Goal: Task Accomplishment & Management: Manage account settings

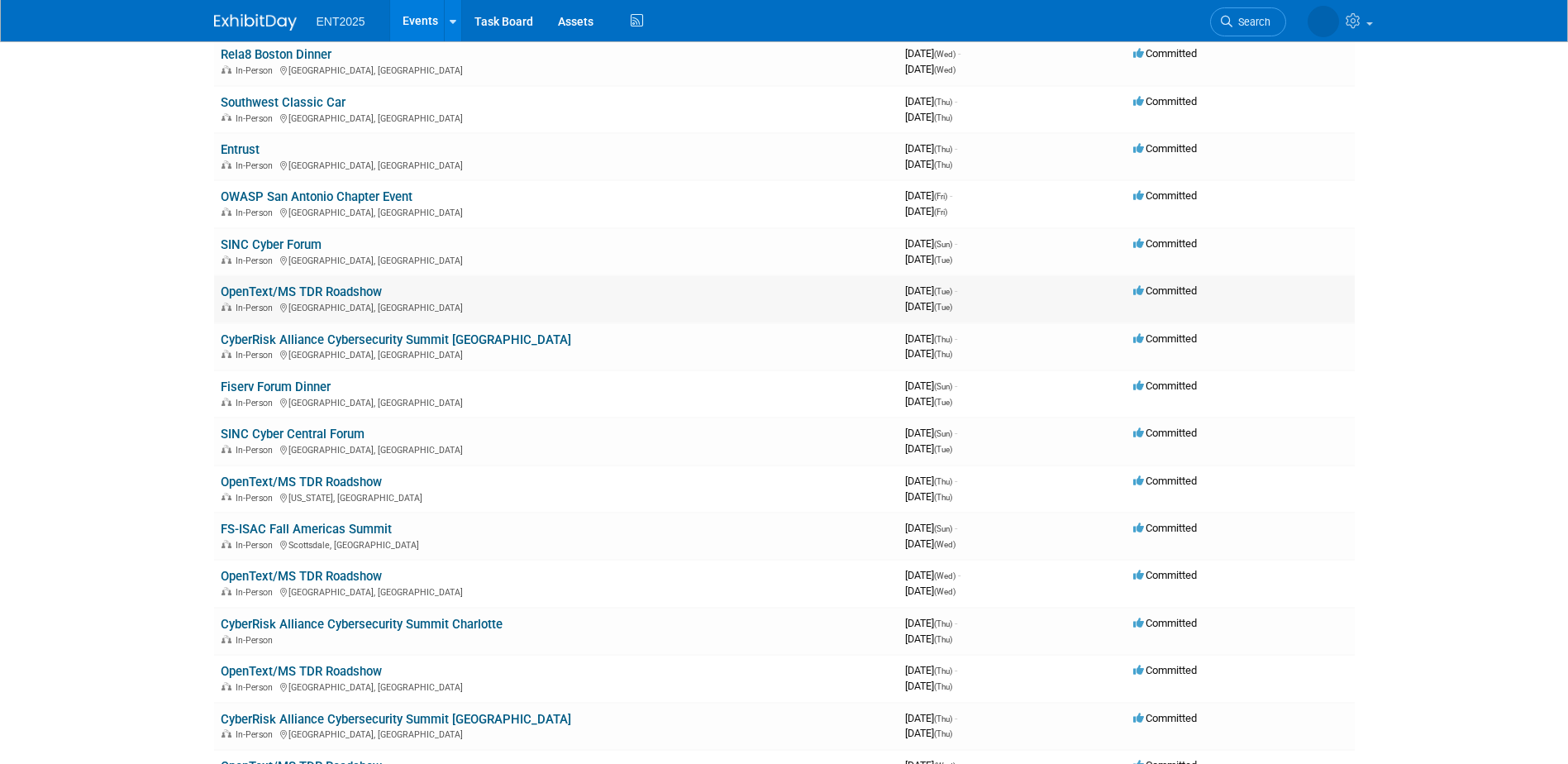
scroll to position [248, 0]
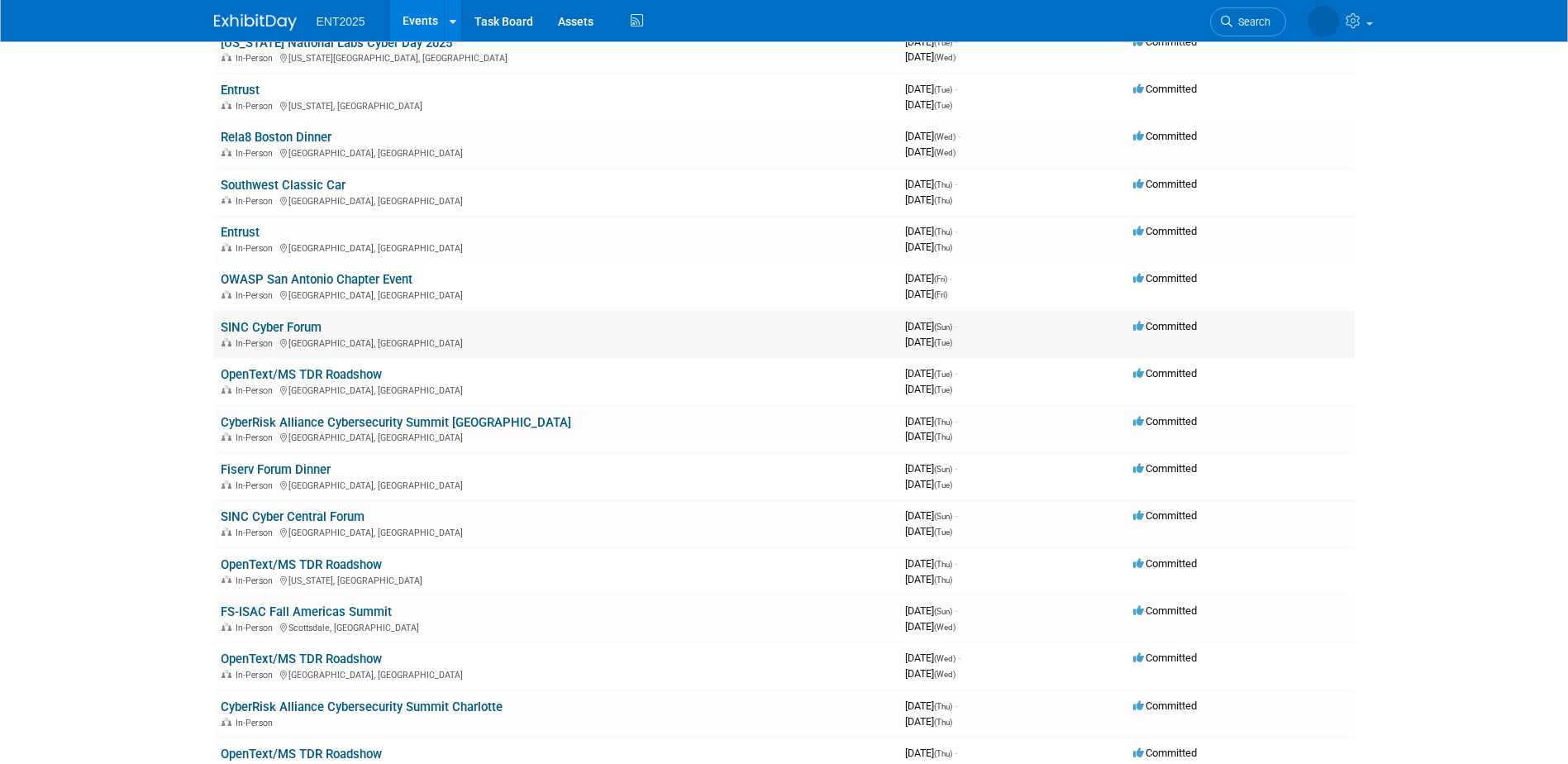
click at [269, 323] on link "SINC Cyber Forum" at bounding box center [271, 327] width 101 height 15
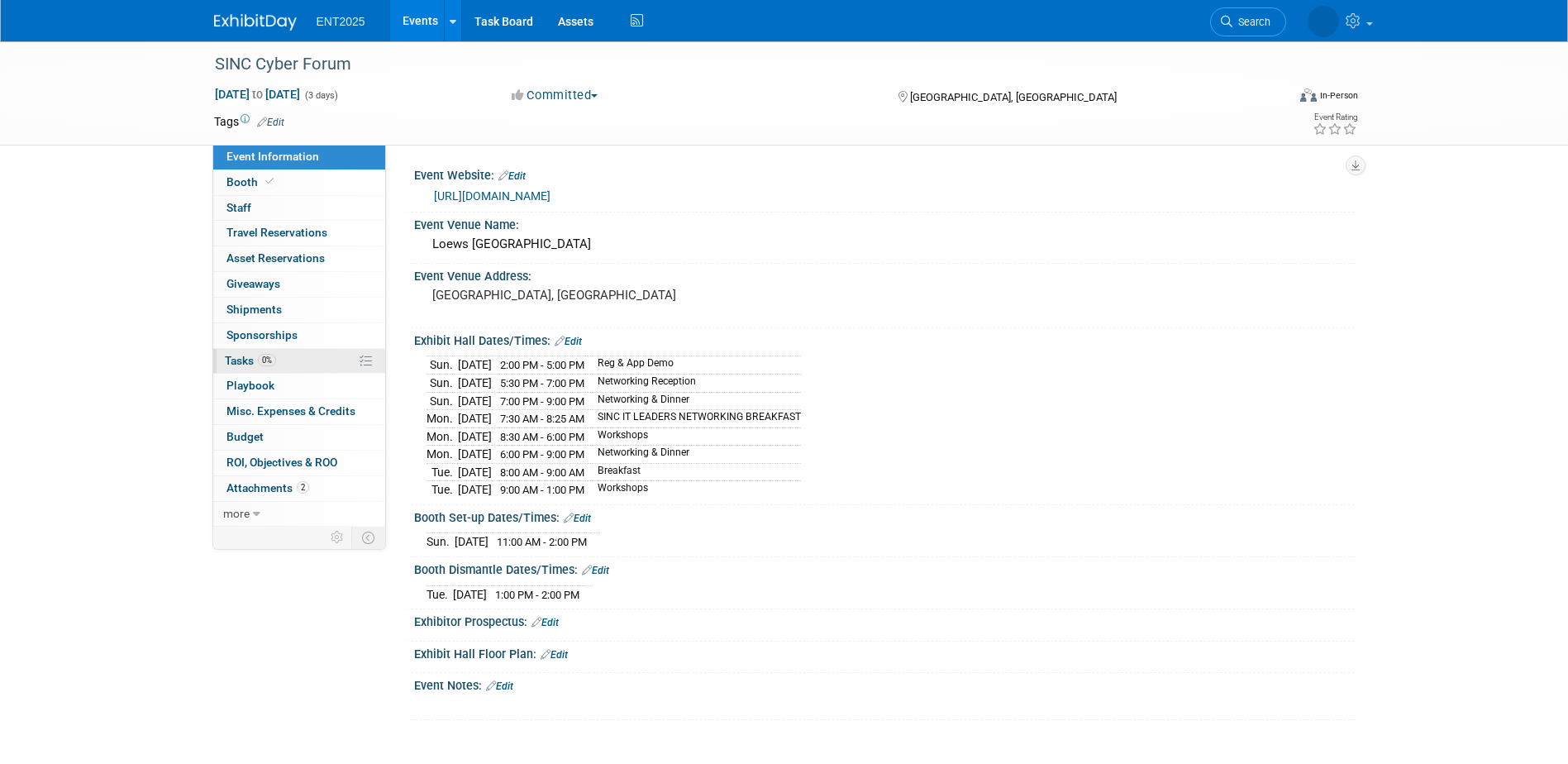
click at [296, 362] on link "0% Tasks 0%" at bounding box center [299, 362] width 172 height 25
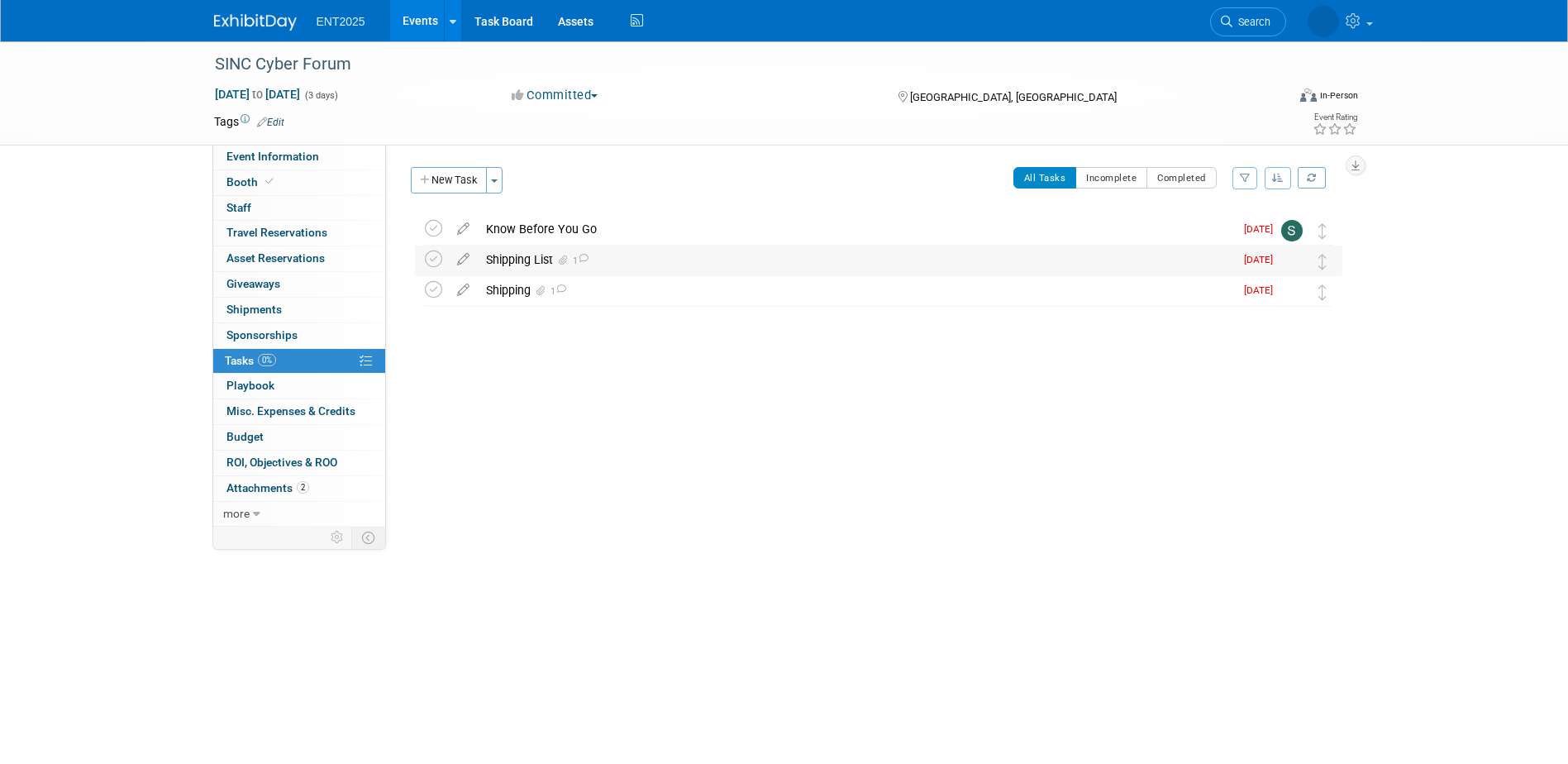
click at [654, 264] on div "Shipping List 1" at bounding box center [856, 259] width 756 height 28
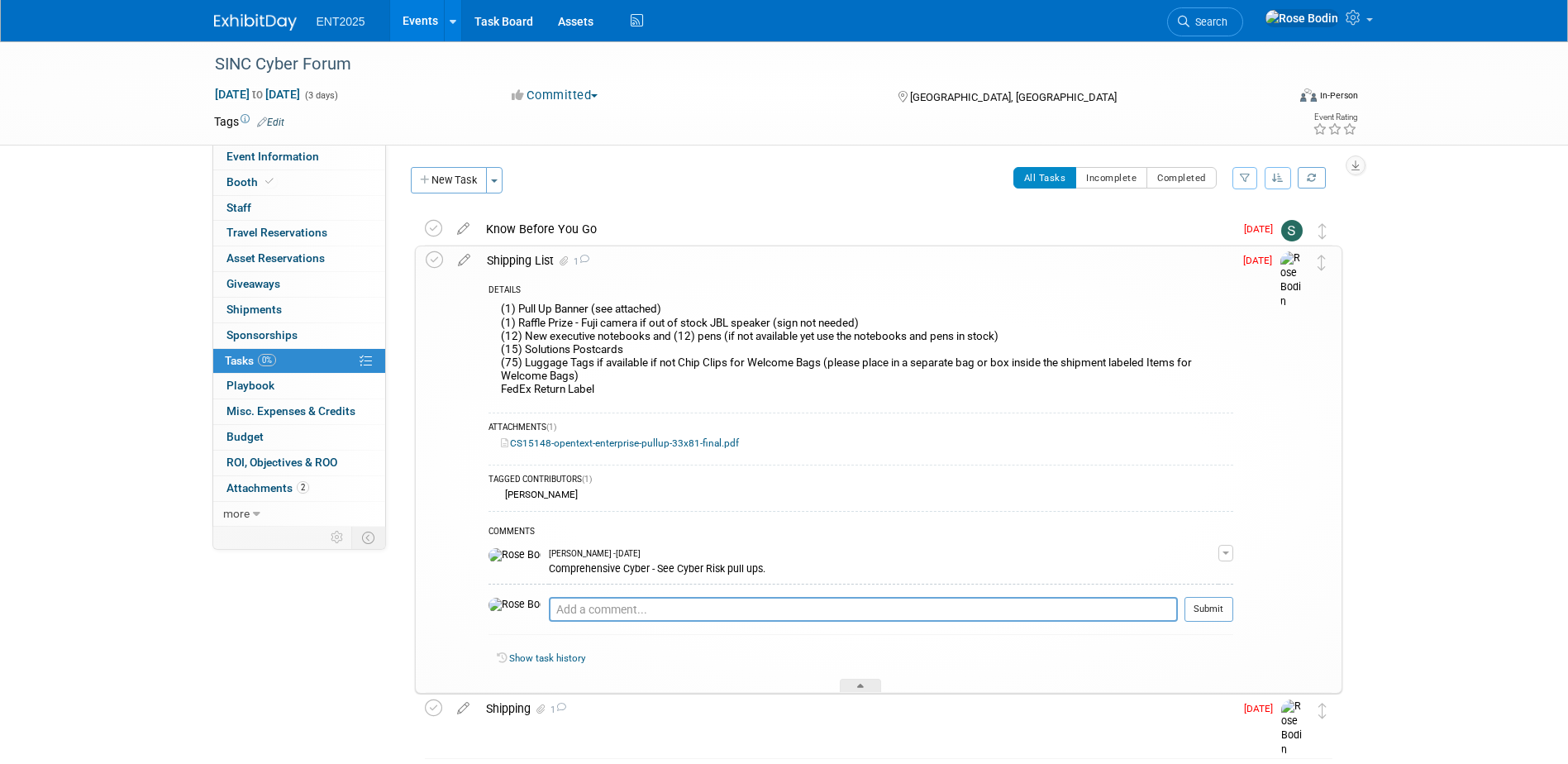
click at [423, 15] on link "Events" at bounding box center [420, 21] width 60 height 41
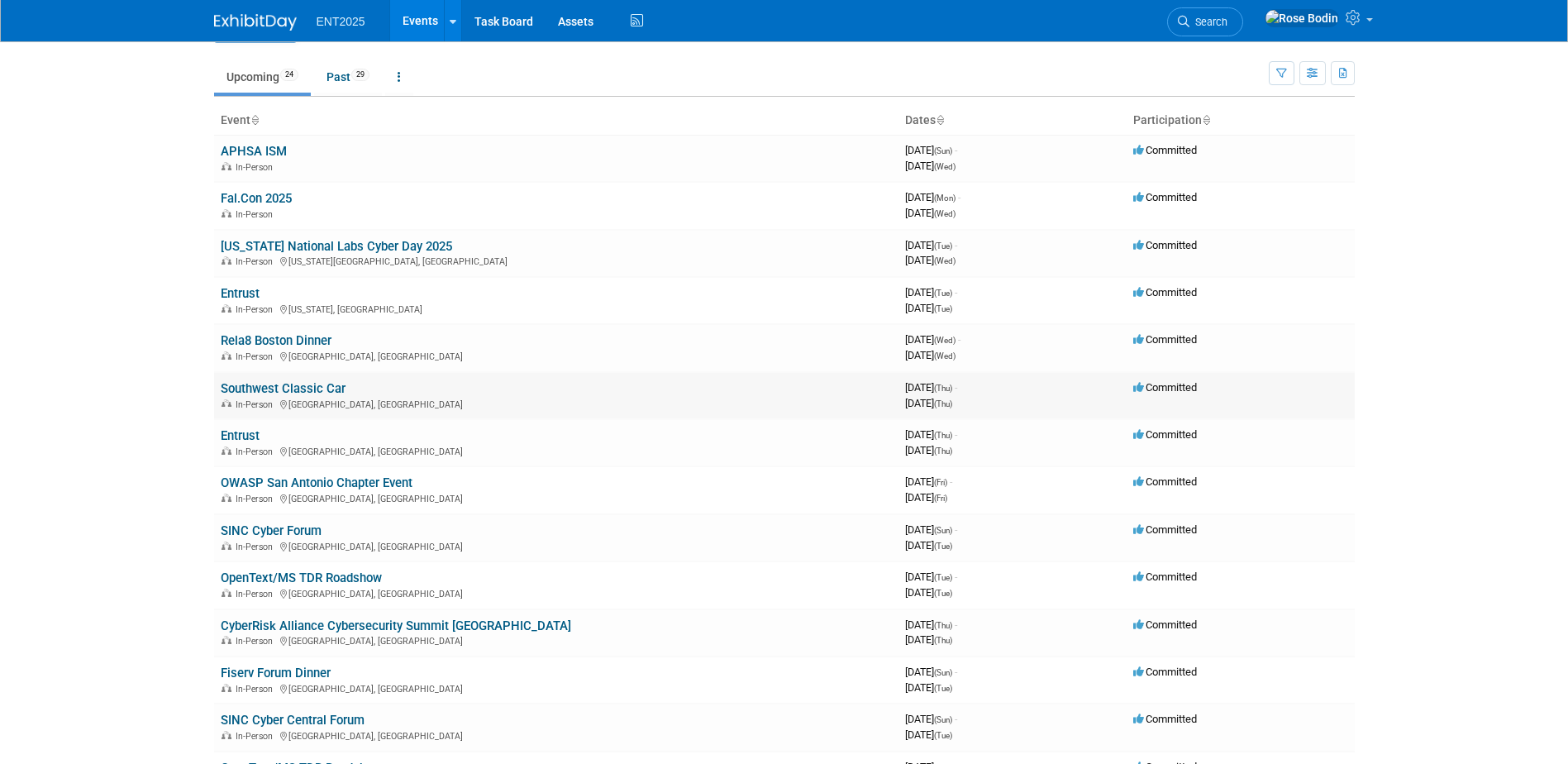
scroll to position [83, 0]
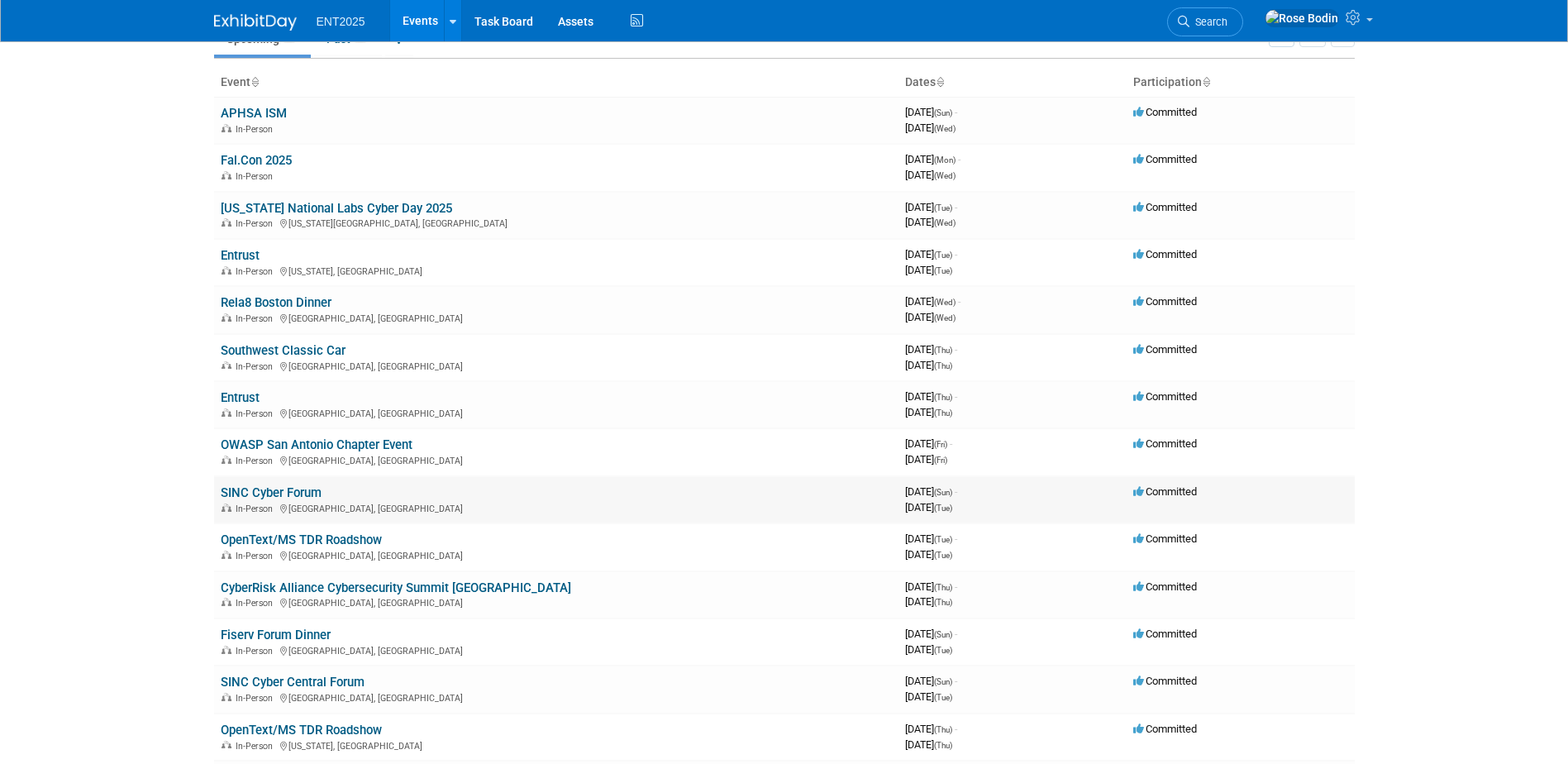
click at [278, 489] on link "SINC Cyber Forum" at bounding box center [271, 492] width 101 height 15
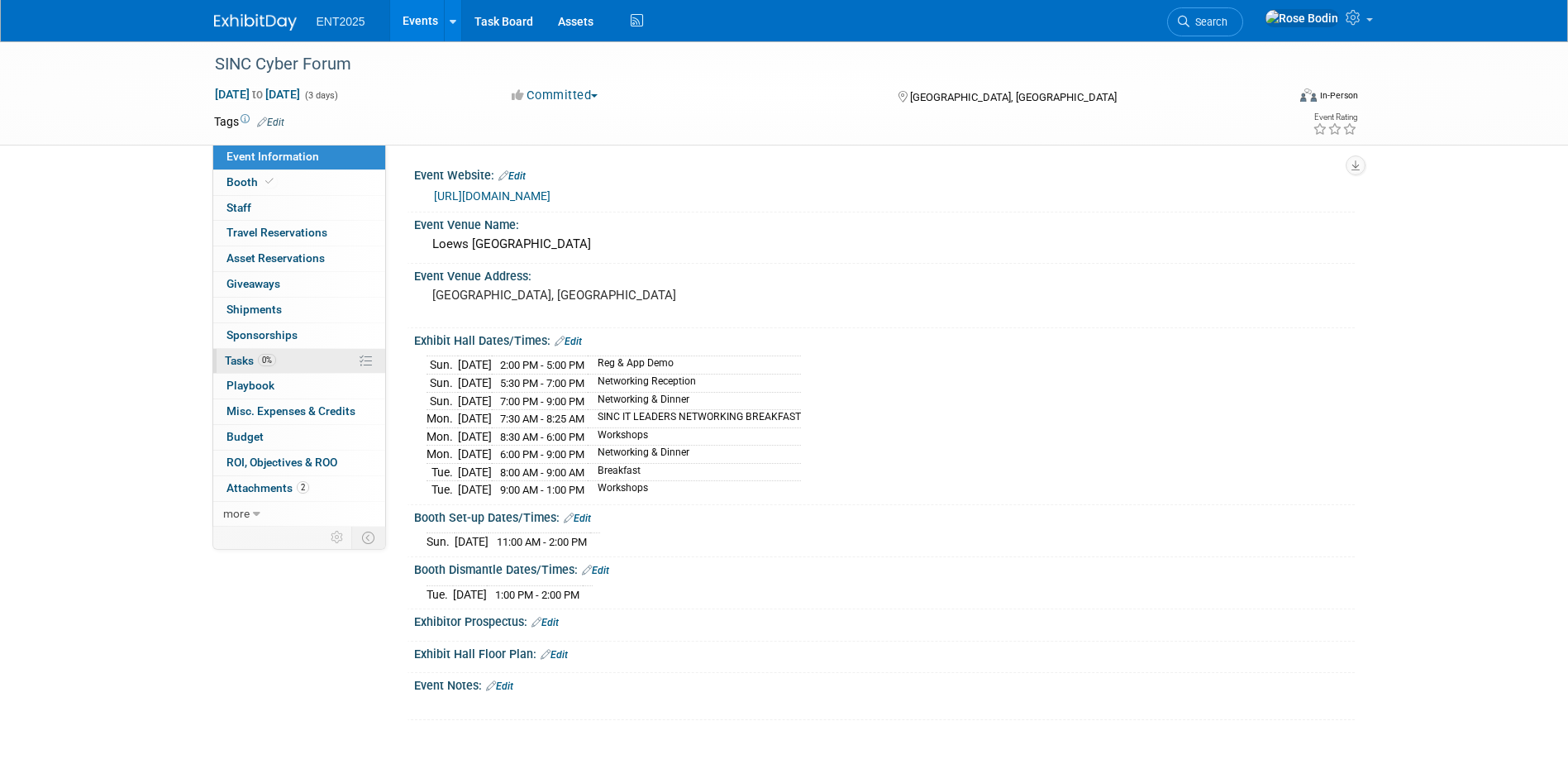
click at [299, 362] on link "0% Tasks 0%" at bounding box center [299, 362] width 172 height 25
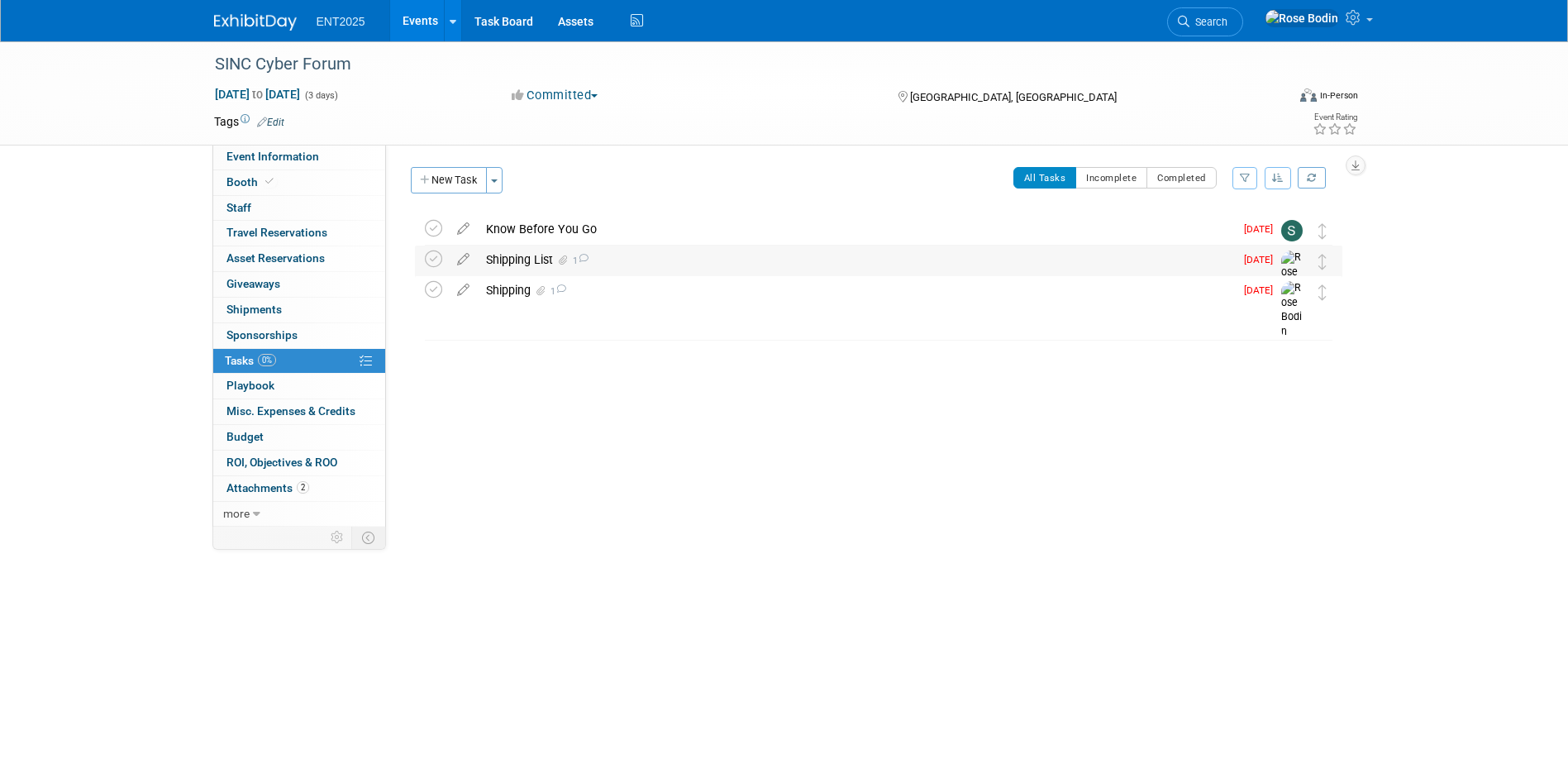
click at [617, 254] on div "Shipping List 1" at bounding box center [856, 259] width 756 height 28
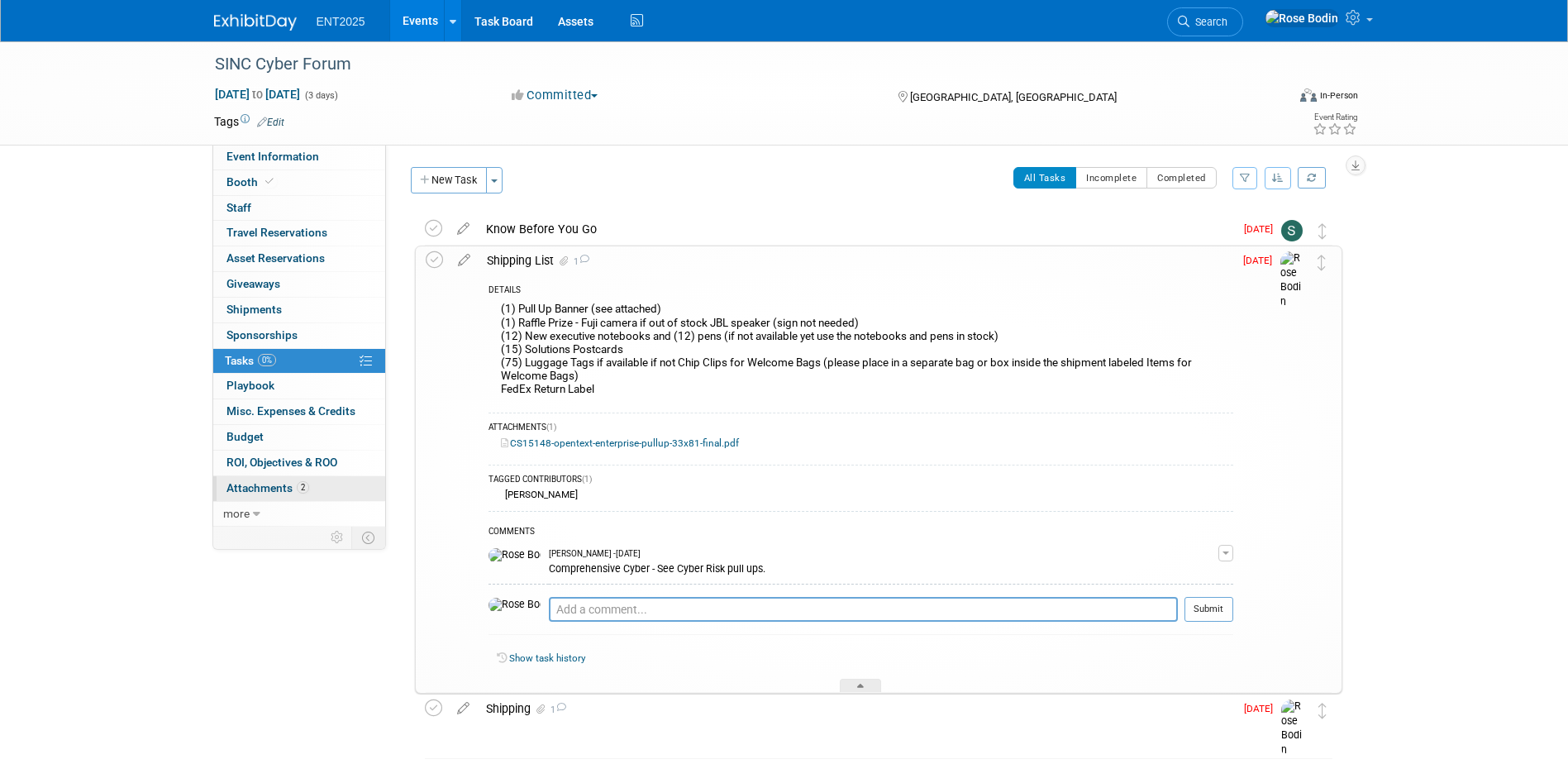
click at [337, 484] on link "2 Attachments 2" at bounding box center [299, 489] width 172 height 25
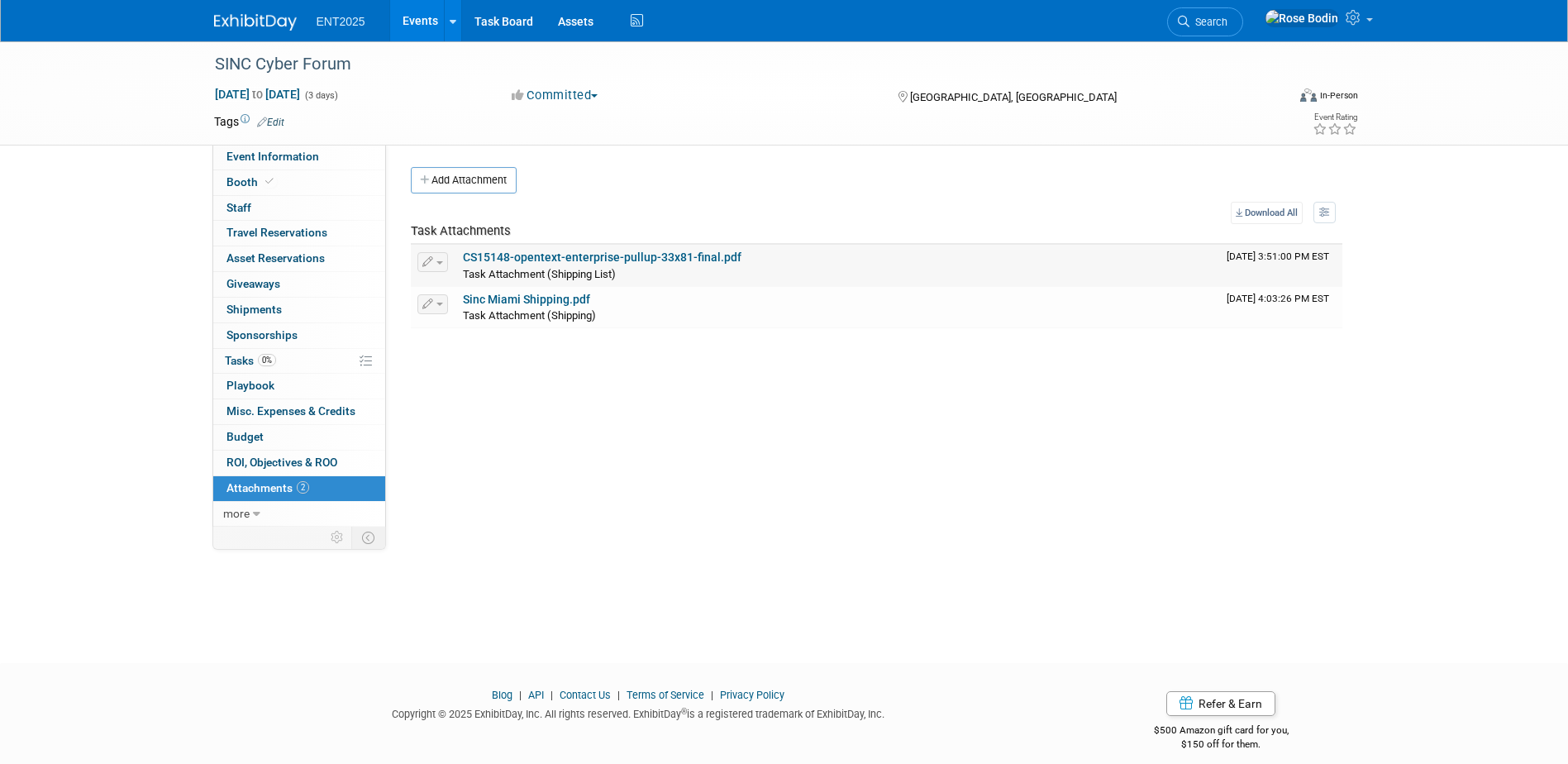
click at [644, 254] on link "CS15148-opentext-enterprise-pullup-33x81-final.pdf" at bounding box center [602, 256] width 279 height 13
click at [299, 357] on link "0% Tasks 0%" at bounding box center [299, 362] width 172 height 25
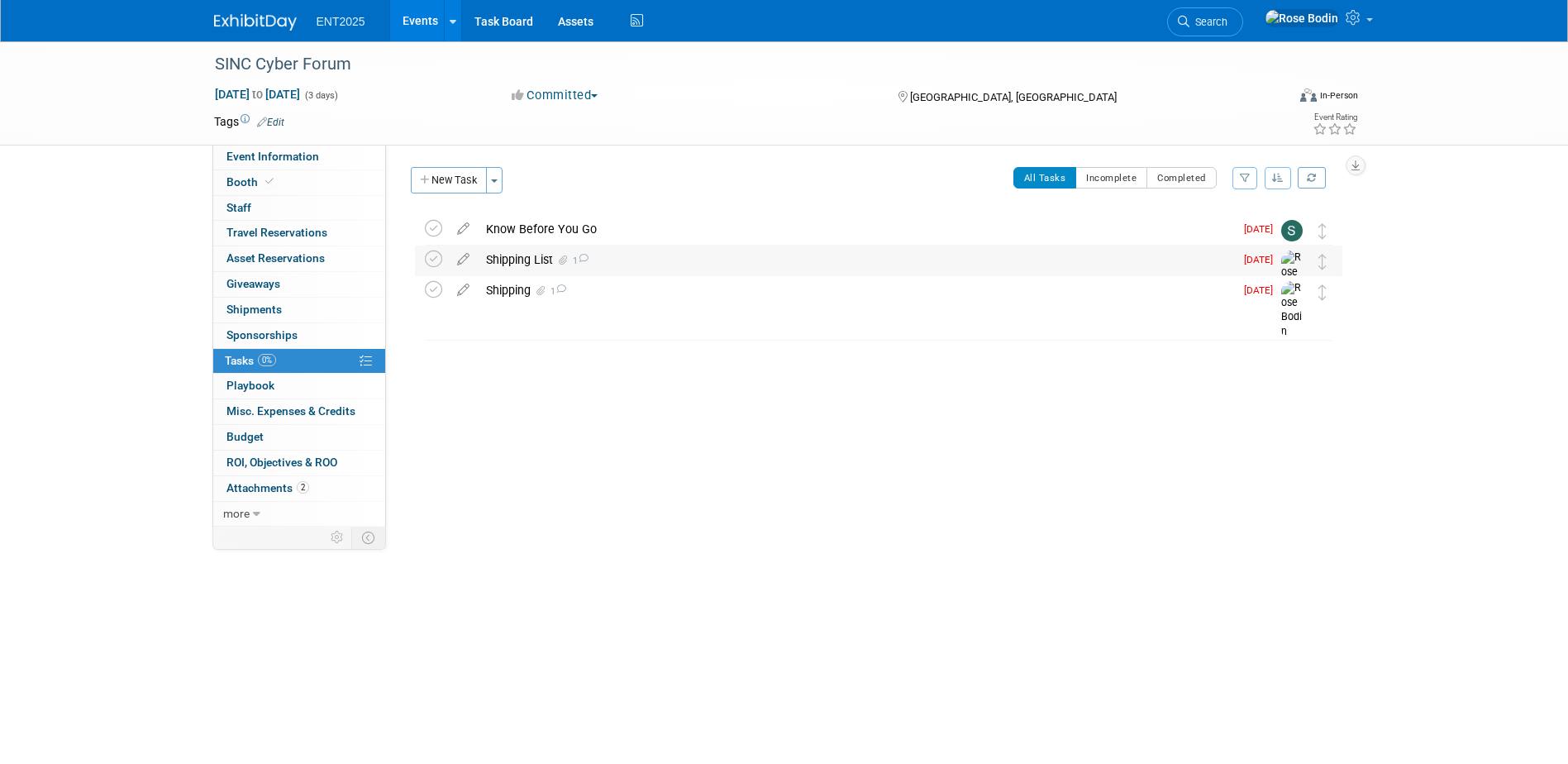
click at [653, 265] on div "Shipping List 1" at bounding box center [856, 259] width 756 height 28
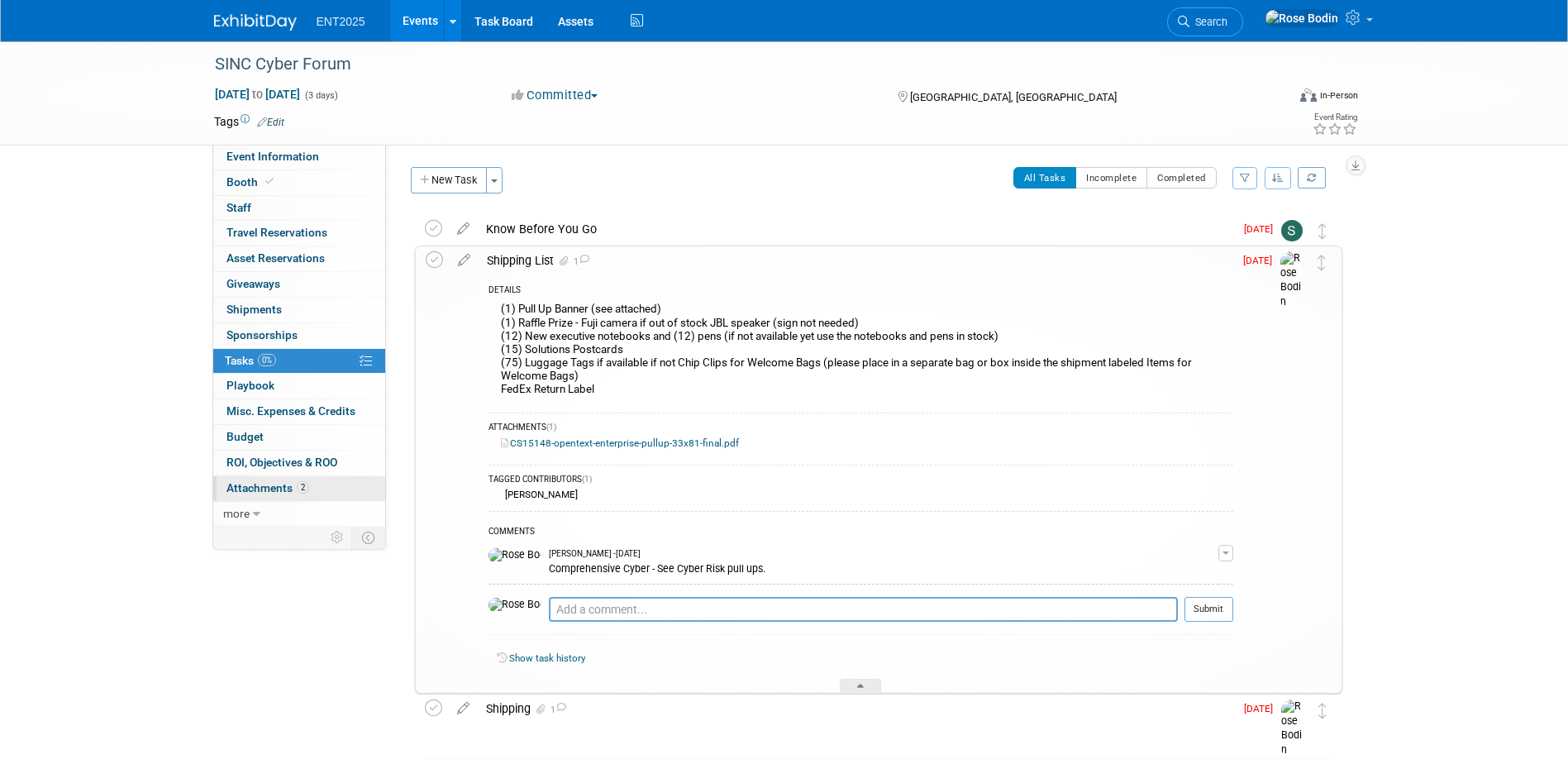
click at [332, 490] on link "2 Attachments 2" at bounding box center [299, 489] width 172 height 25
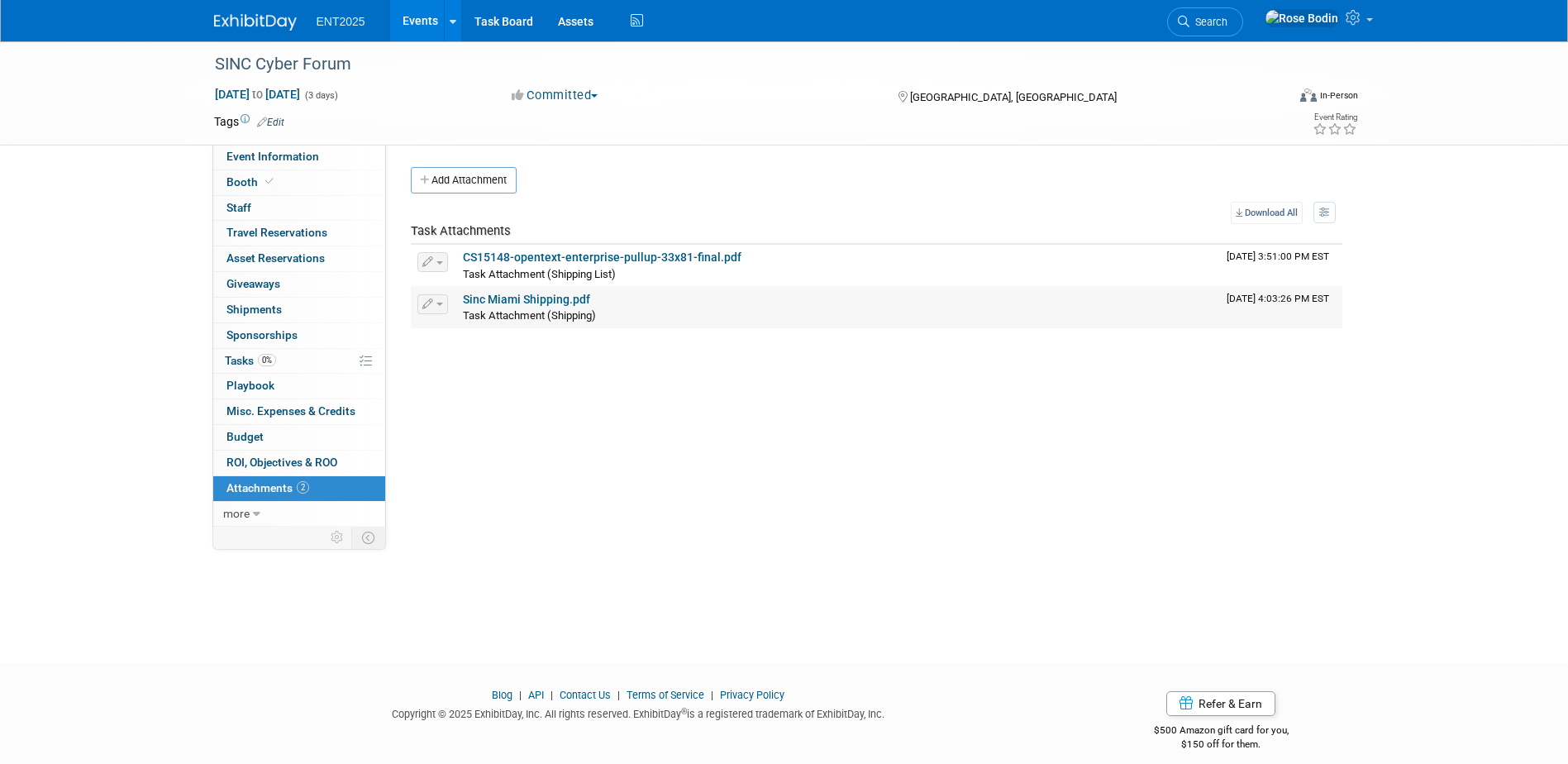
click at [544, 299] on link "Sinc Miami Shipping.pdf" at bounding box center [526, 299] width 127 height 13
click at [1140, 493] on div "Event Website: Edit https://sincusa.com/event/east-it-security-leaders-forum/ E…" at bounding box center [870, 336] width 969 height 382
click at [310, 360] on link "0% Tasks 0%" at bounding box center [299, 362] width 172 height 25
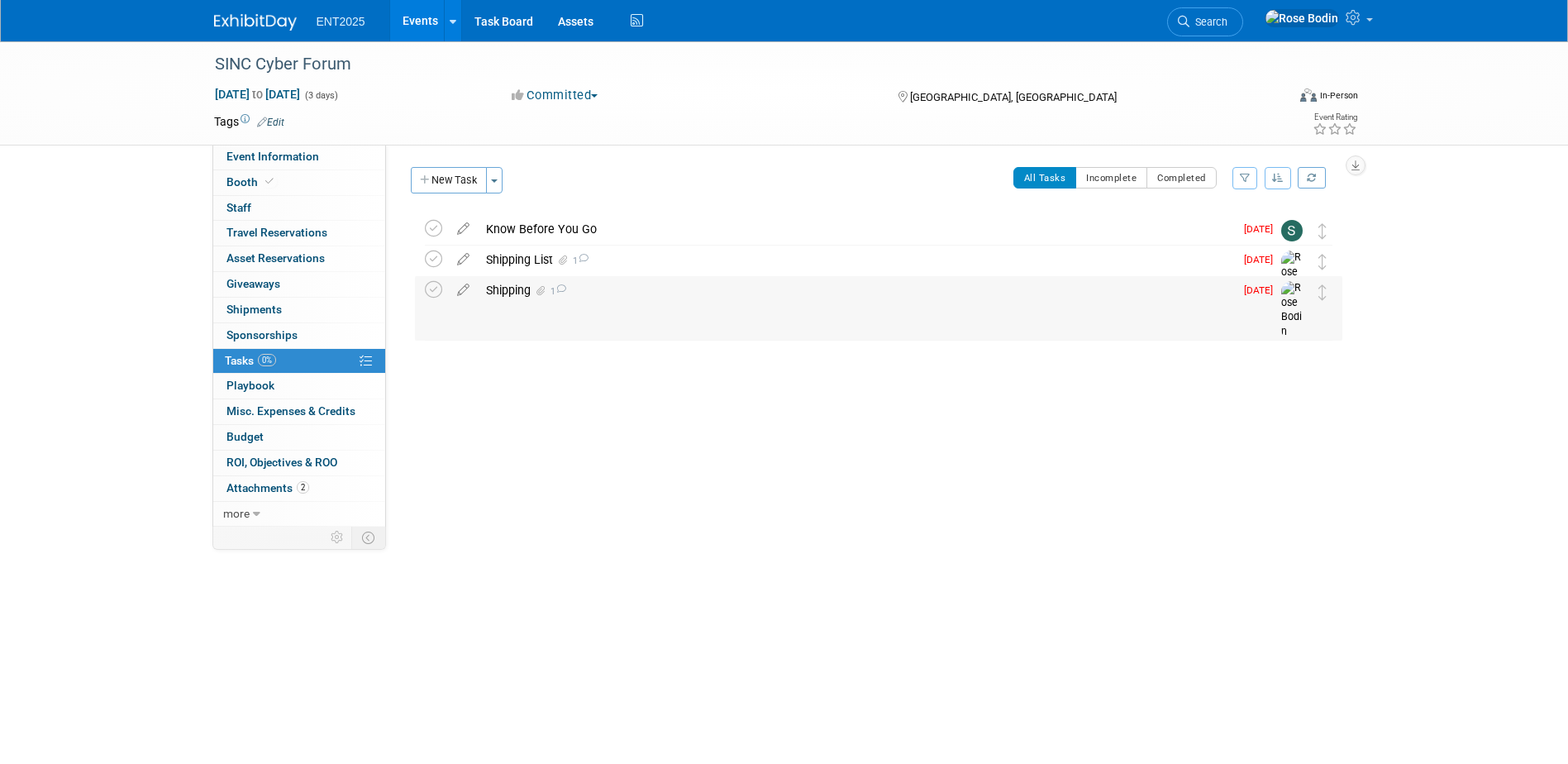
click at [634, 286] on div "Shipping 1" at bounding box center [856, 290] width 756 height 28
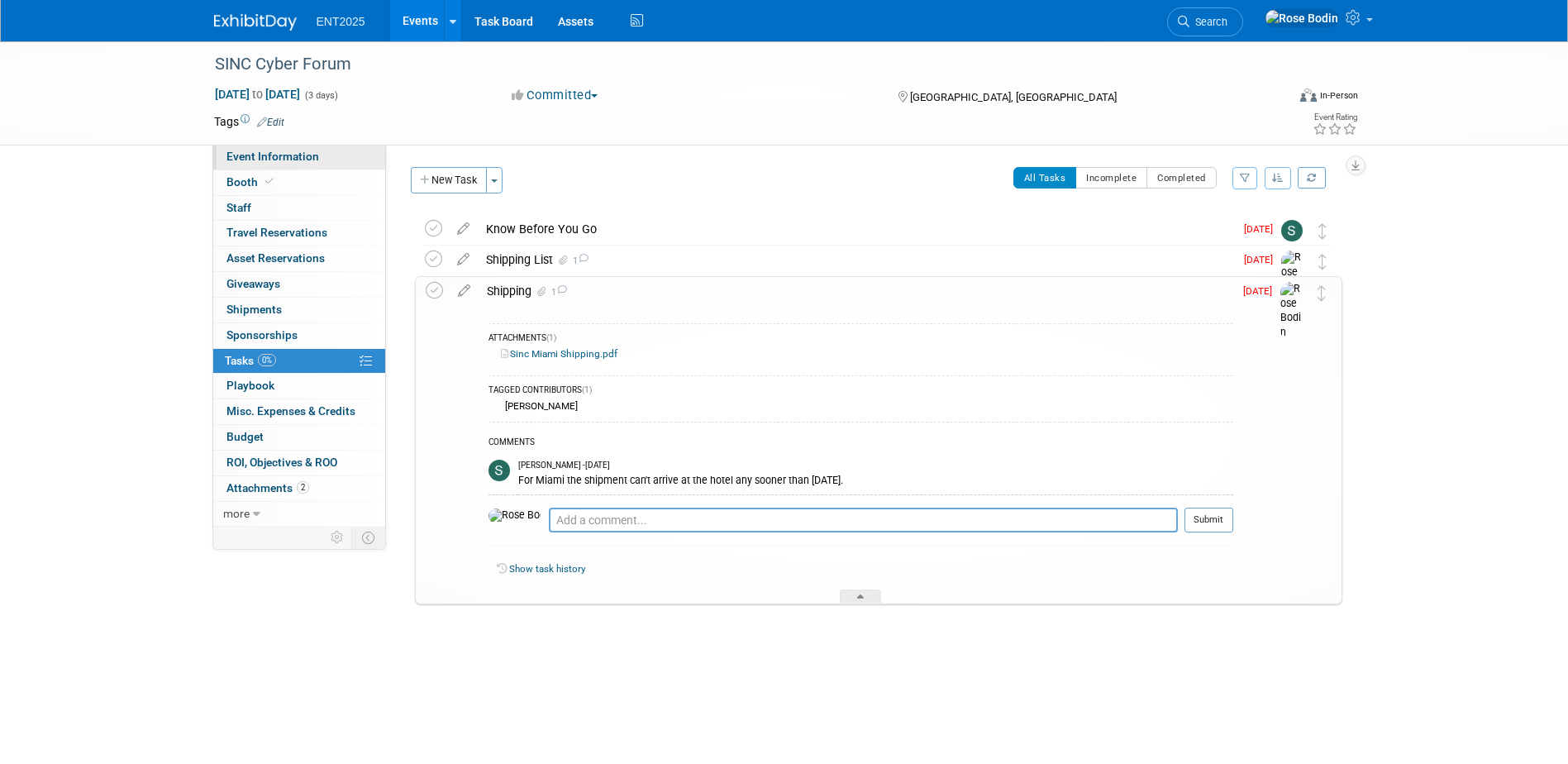
click at [320, 157] on link "Event Information" at bounding box center [299, 157] width 172 height 25
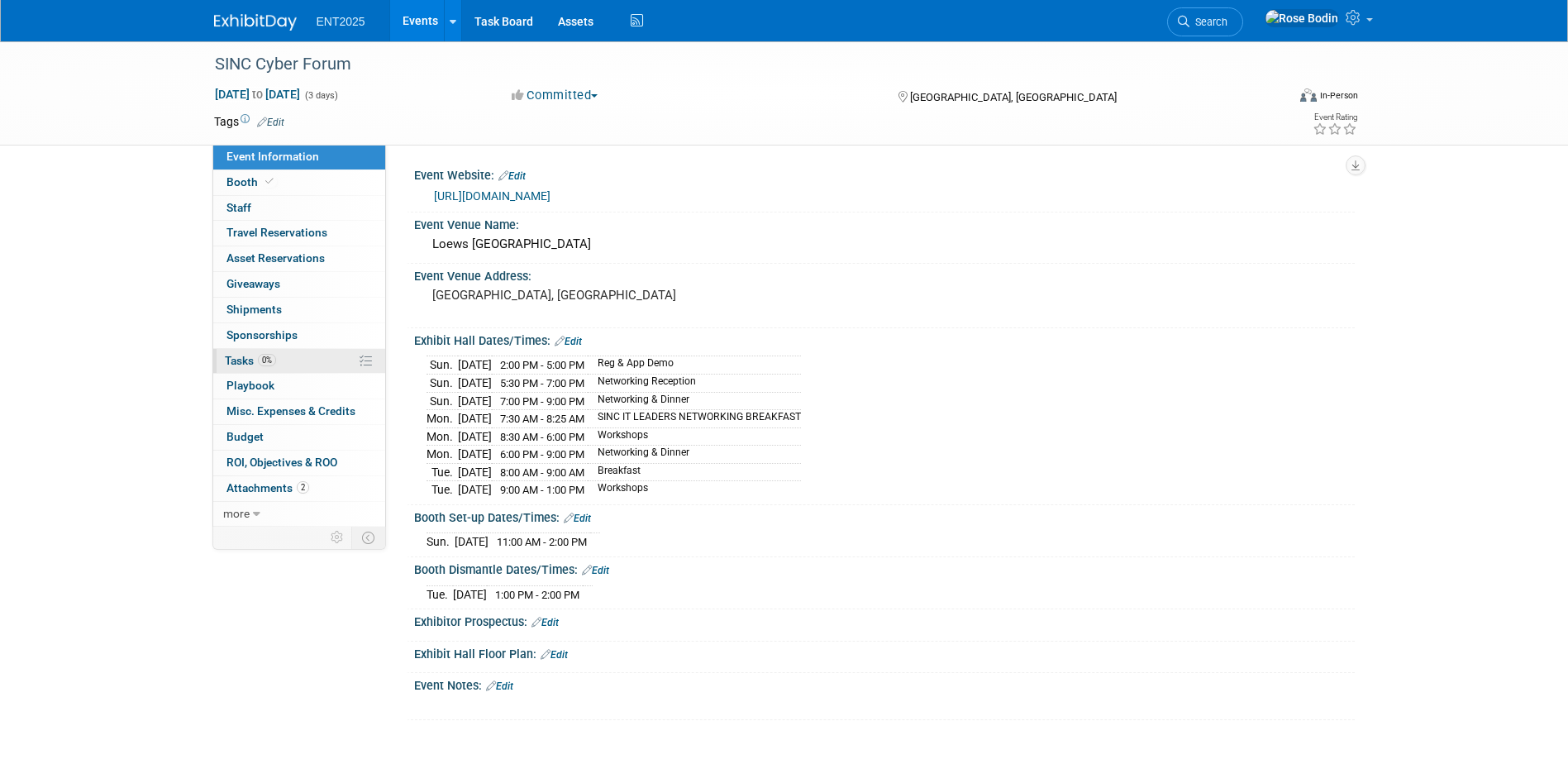
click at [333, 357] on link "0% Tasks 0%" at bounding box center [299, 362] width 172 height 25
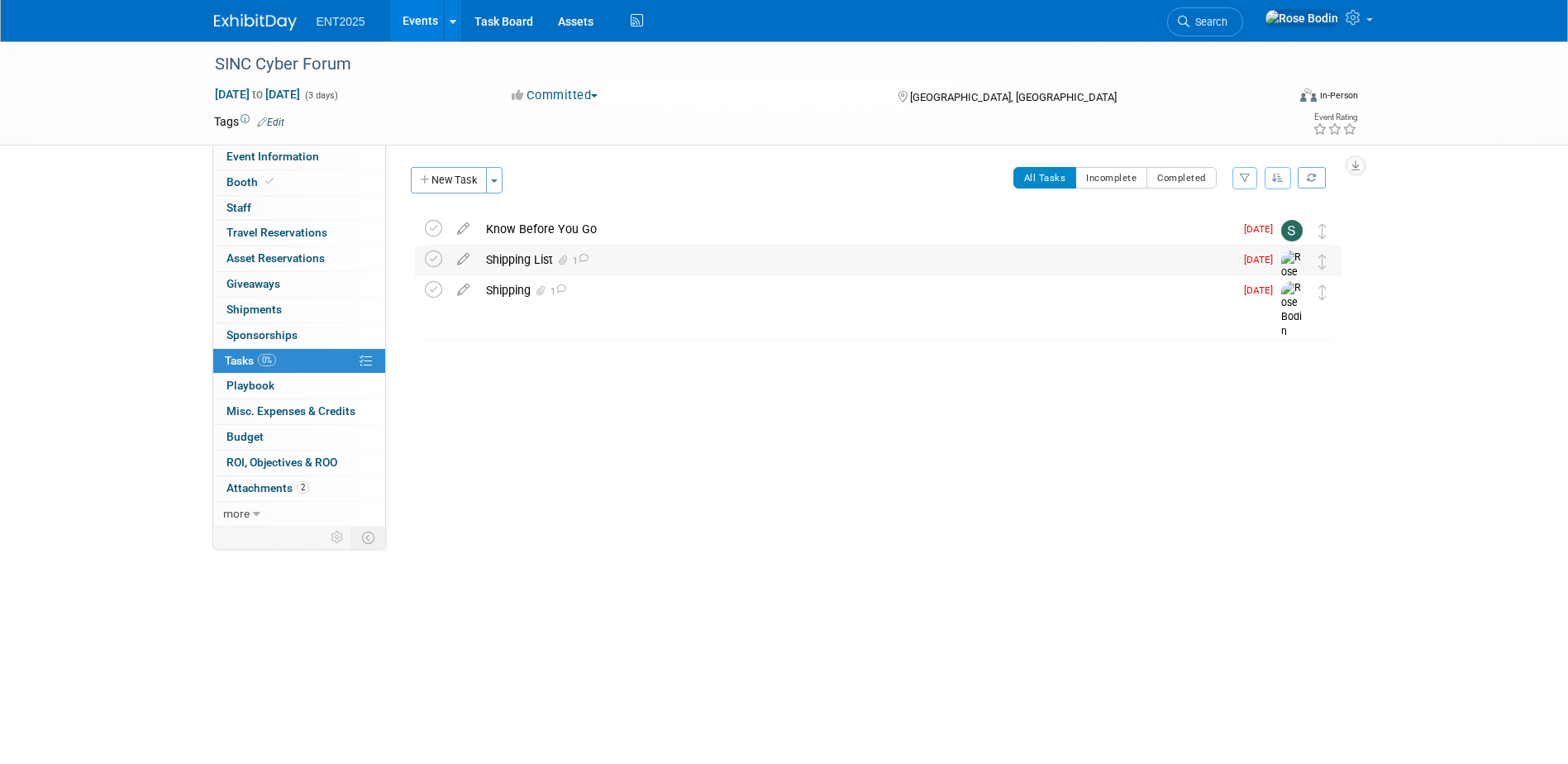
click at [604, 258] on div "Shipping List 1" at bounding box center [856, 259] width 756 height 28
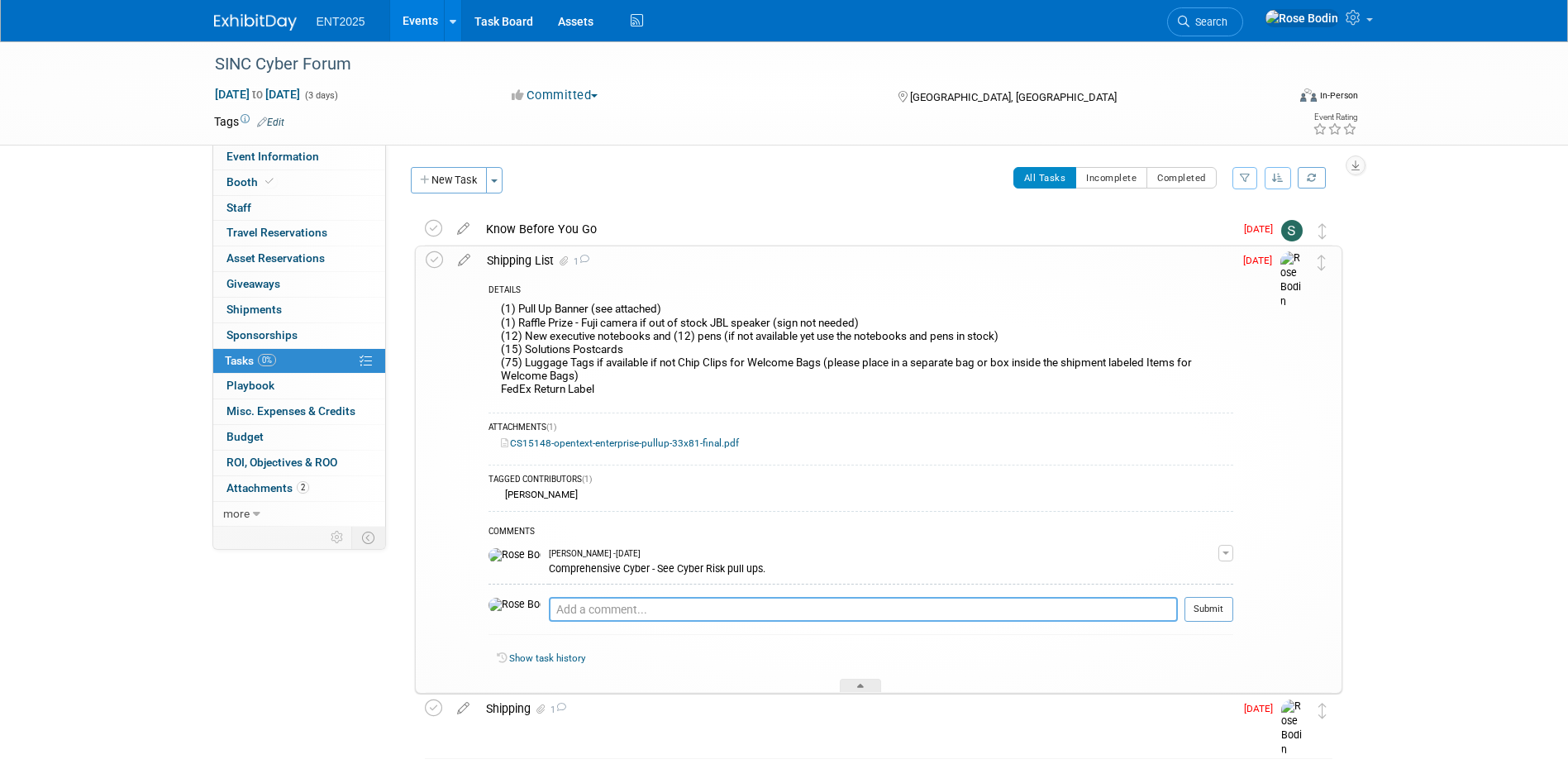
click at [572, 608] on textarea at bounding box center [863, 609] width 629 height 25
type textarea "Old Books & Pens, Postcards Solutions & OTW"
drag, startPoint x: 1203, startPoint y: 612, endPoint x: 1164, endPoint y: 612, distance: 39.0
click at [1164, 612] on tr "Old Books & Pens, Postcards Solutions & OTW Pro tip: Press Ctrl-Enter to submit…" at bounding box center [861, 616] width 745 height 38
click at [1198, 606] on button "Submit" at bounding box center [1209, 609] width 49 height 25
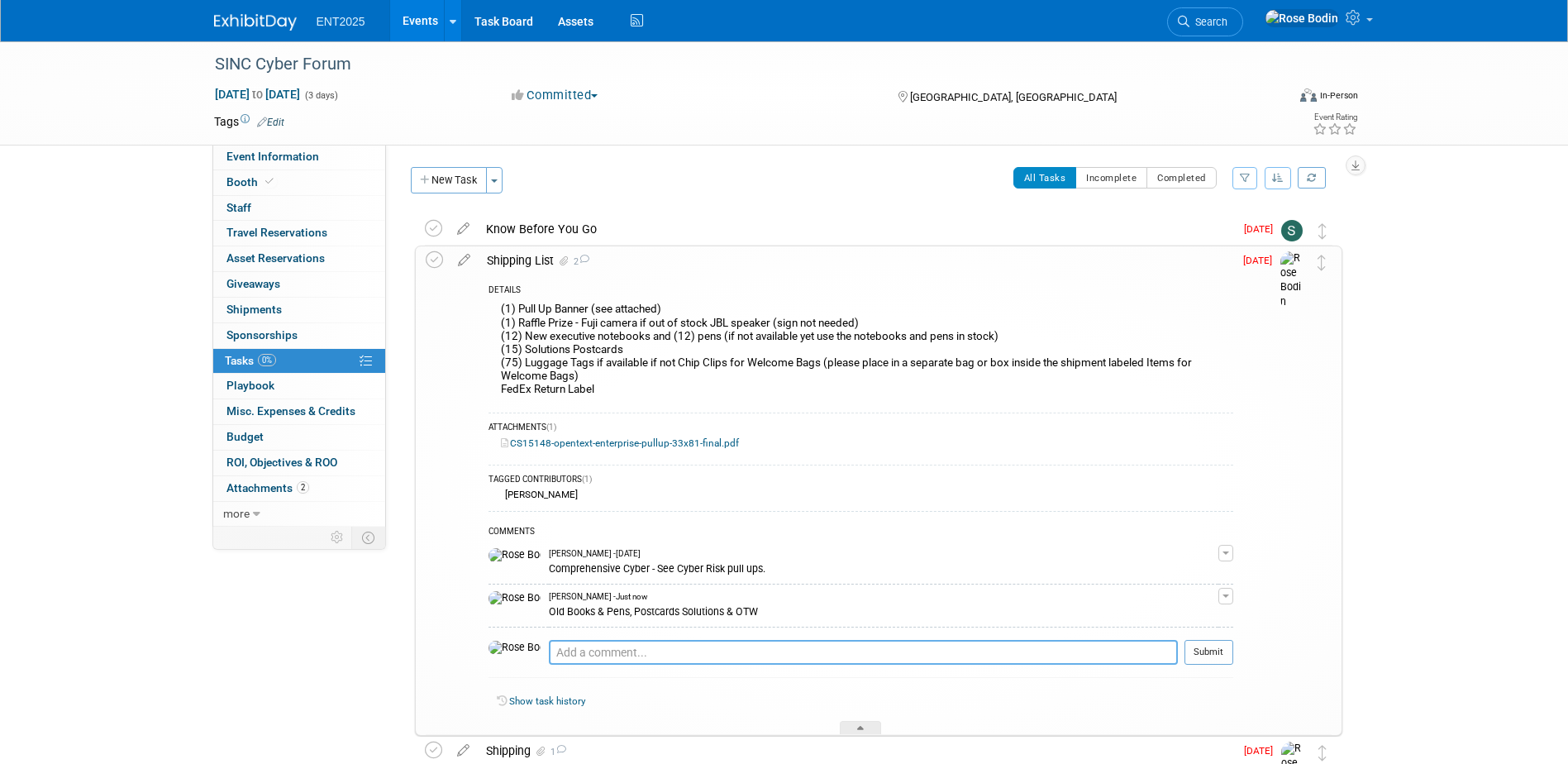
click at [561, 650] on textarea at bounding box center [863, 652] width 629 height 25
type textarea "Fuji Camera & Sign"
click at [1217, 654] on button "Submit" at bounding box center [1209, 652] width 49 height 25
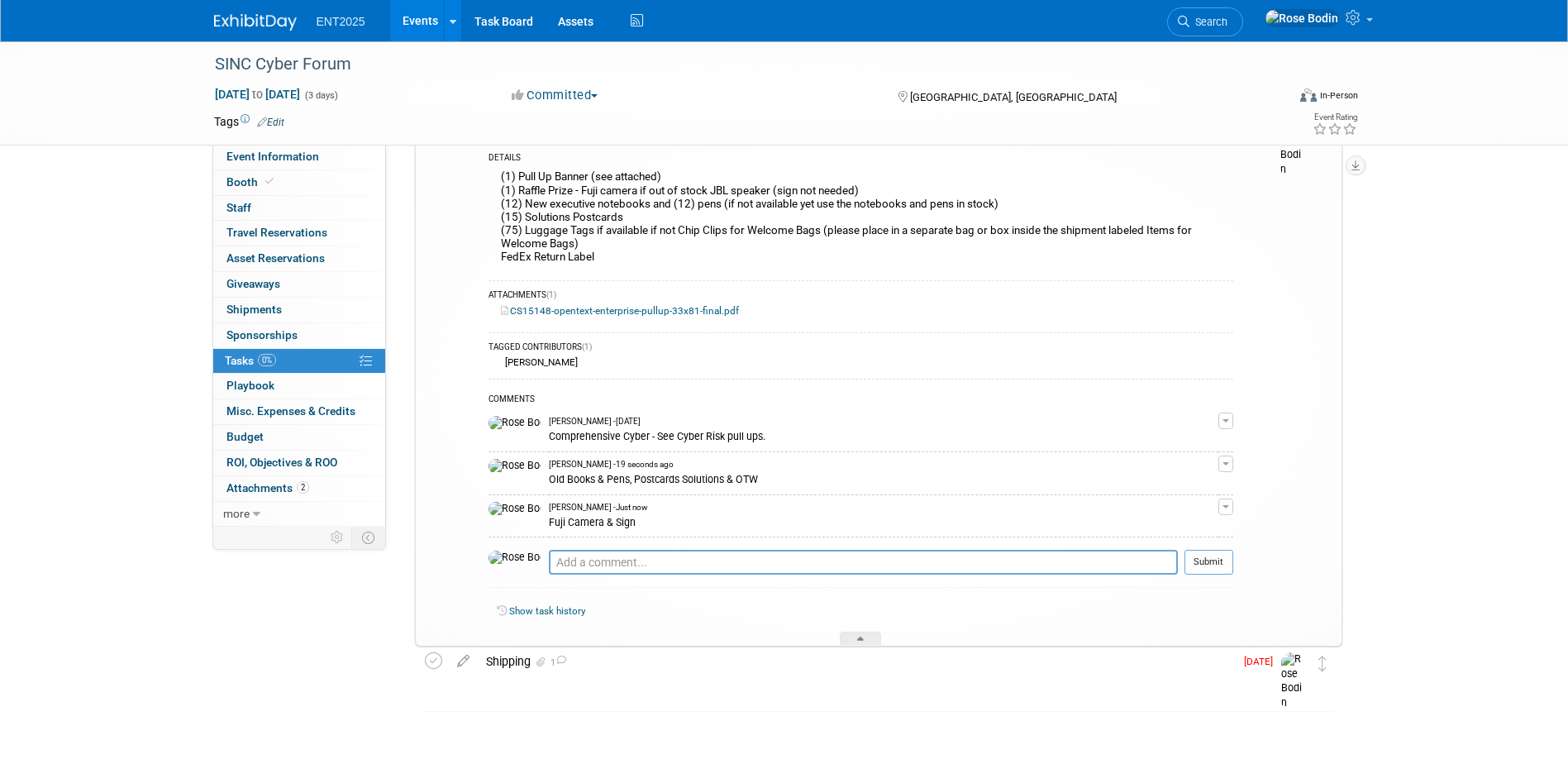
scroll to position [147, 0]
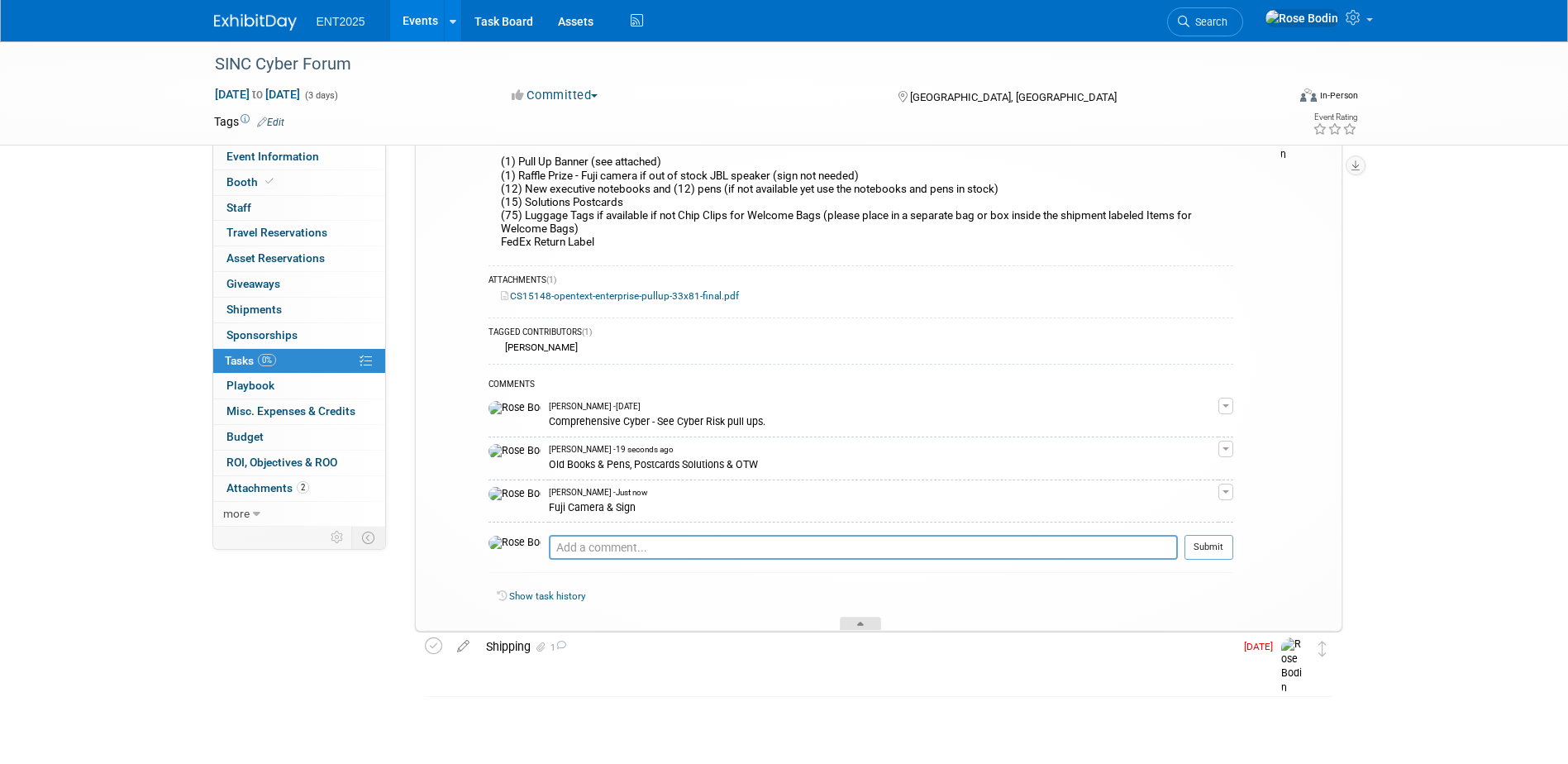
click at [855, 622] on div at bounding box center [861, 624] width 41 height 14
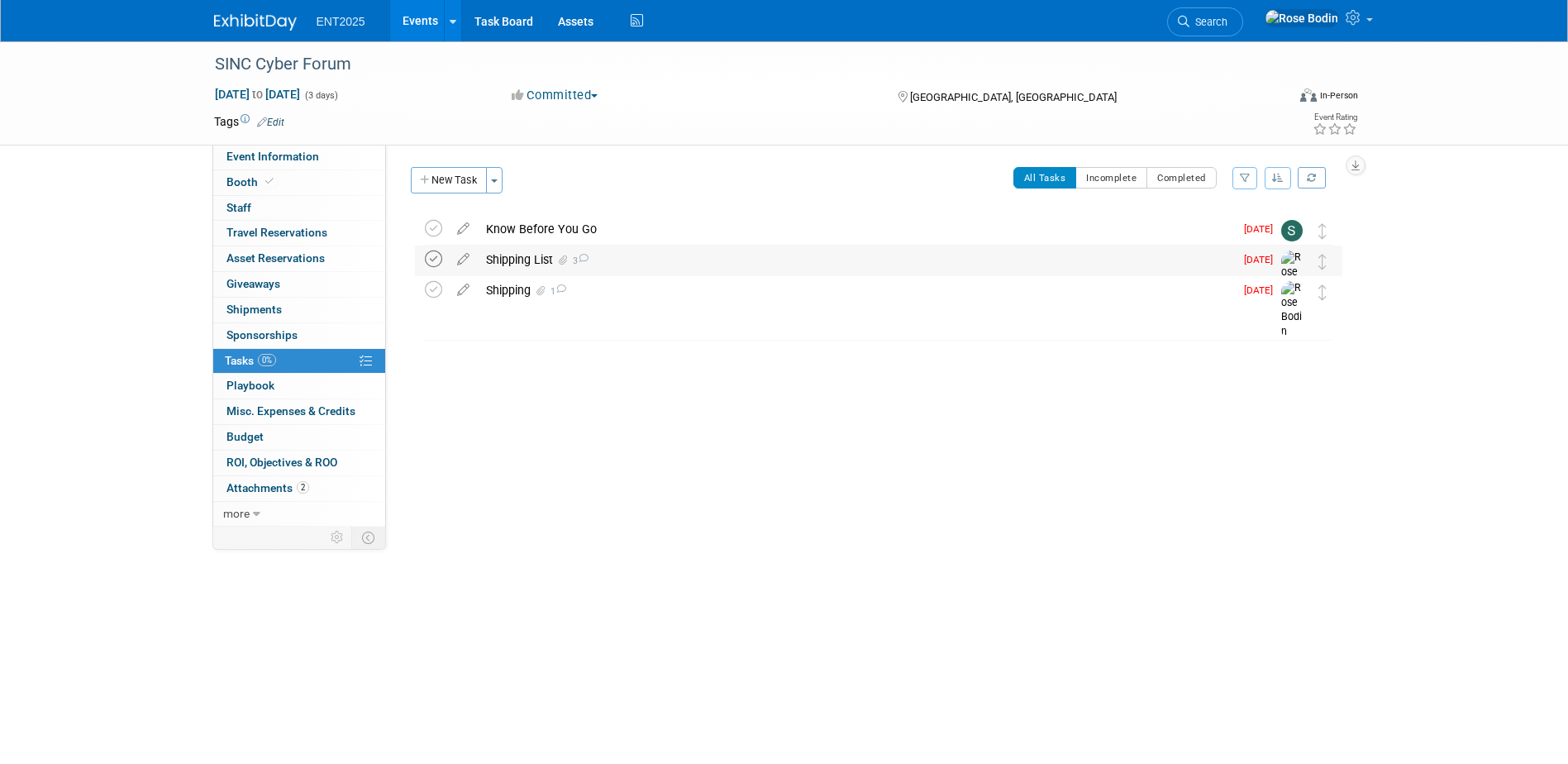
click at [431, 258] on icon at bounding box center [433, 258] width 17 height 17
click at [583, 285] on div "Shipping 1" at bounding box center [856, 290] width 756 height 28
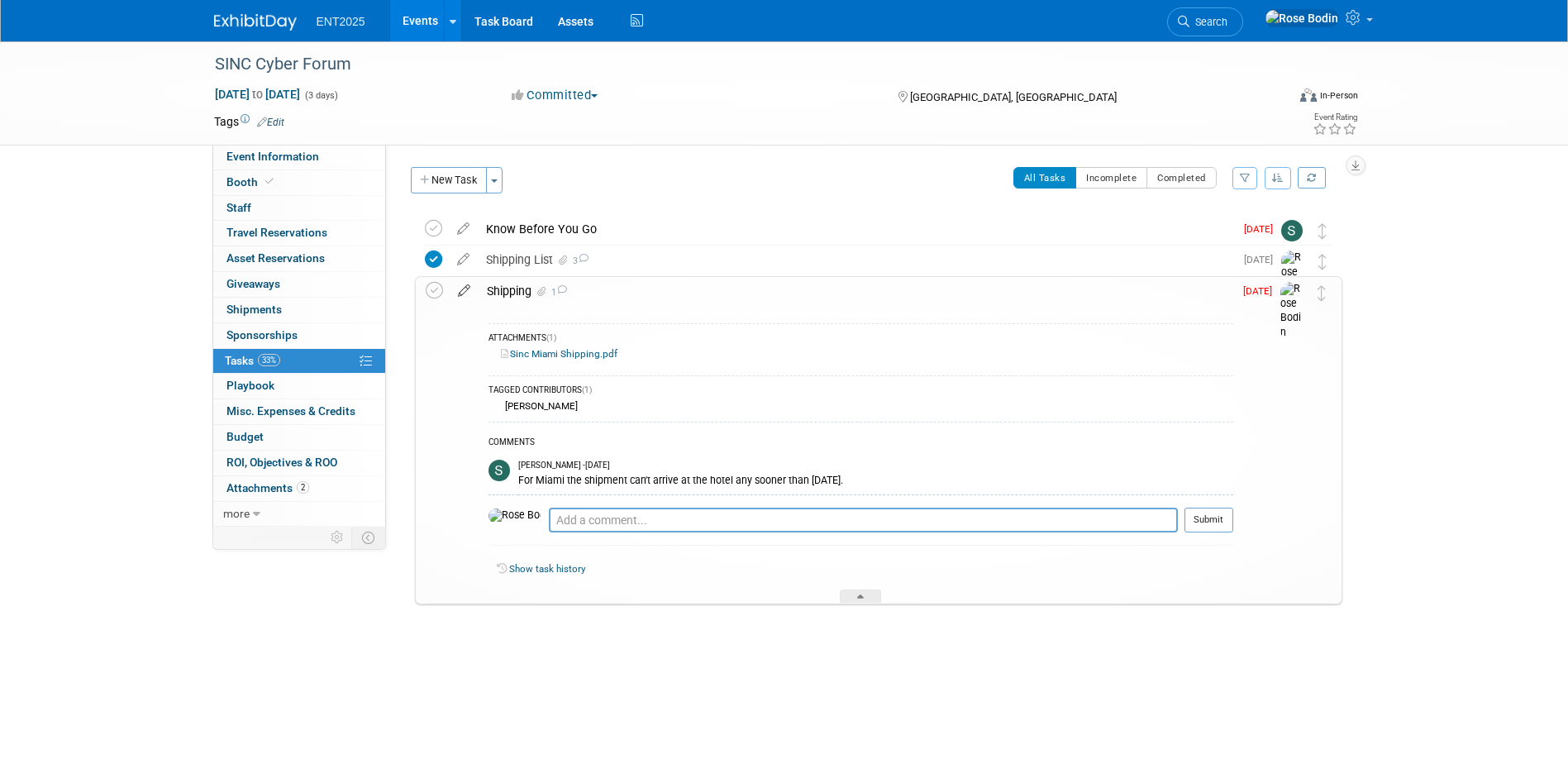
click at [461, 290] on icon at bounding box center [464, 287] width 29 height 21
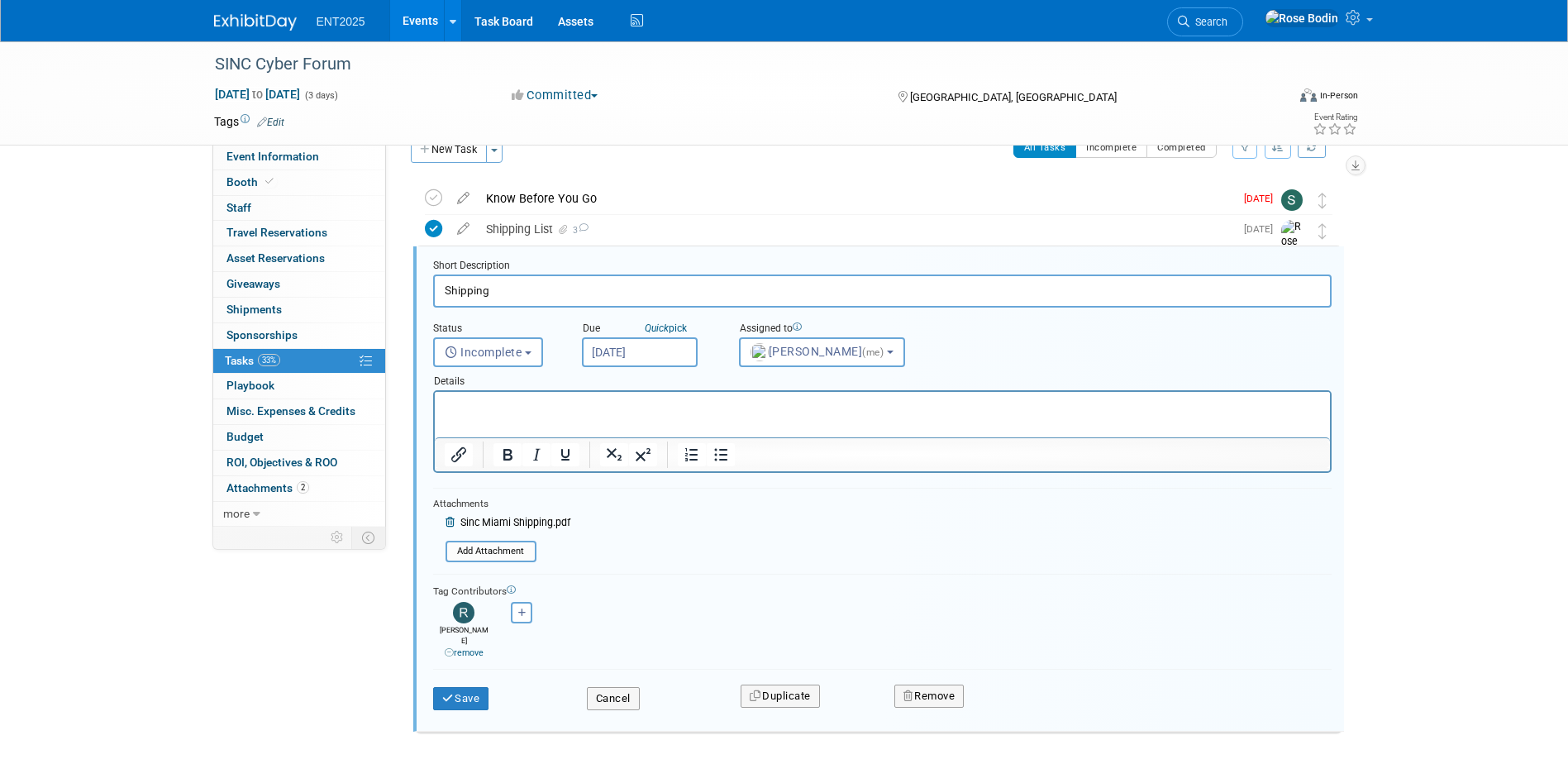
scroll to position [35, 0]
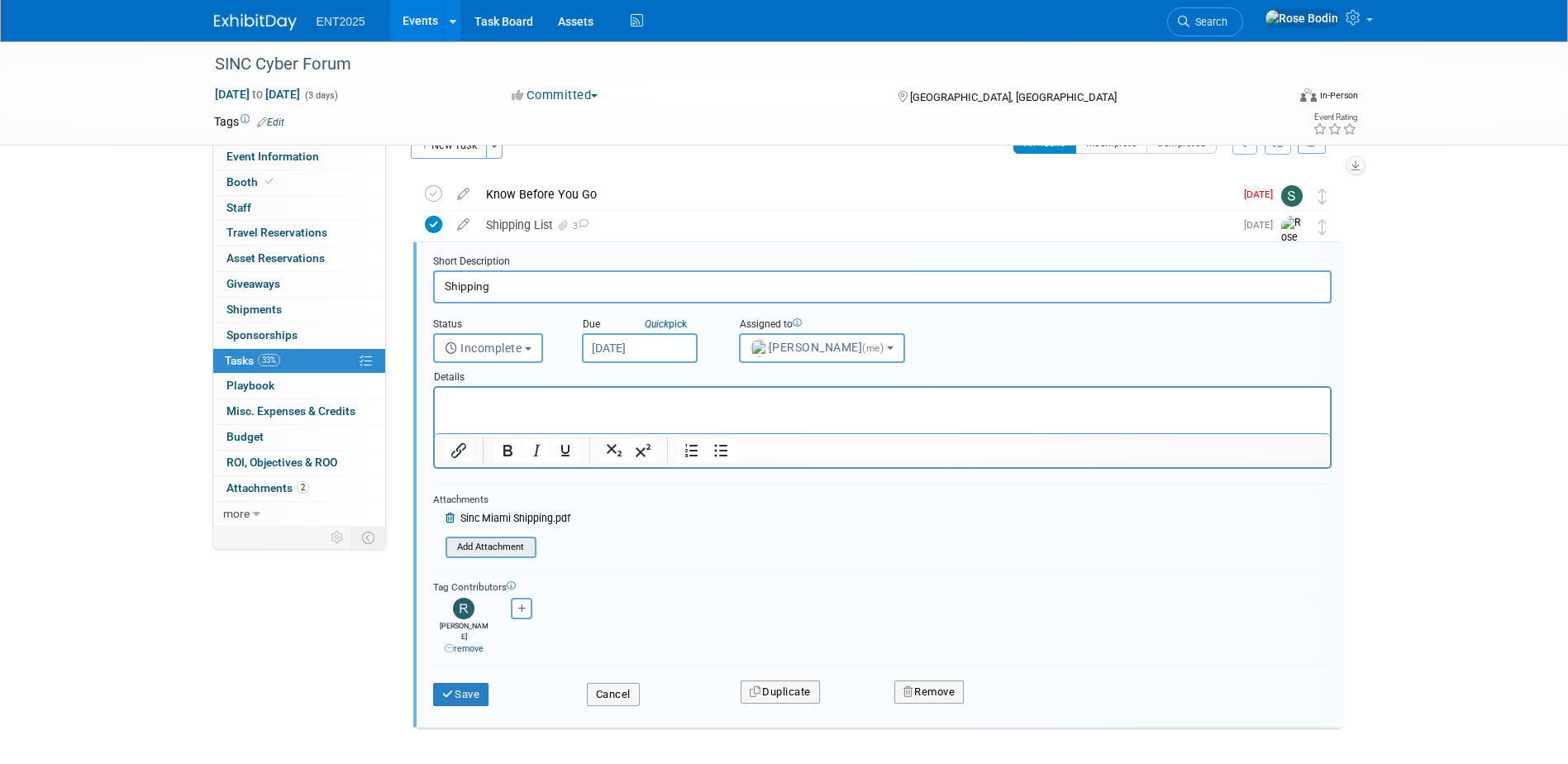
click at [513, 549] on input "file" at bounding box center [450, 547] width 168 height 18
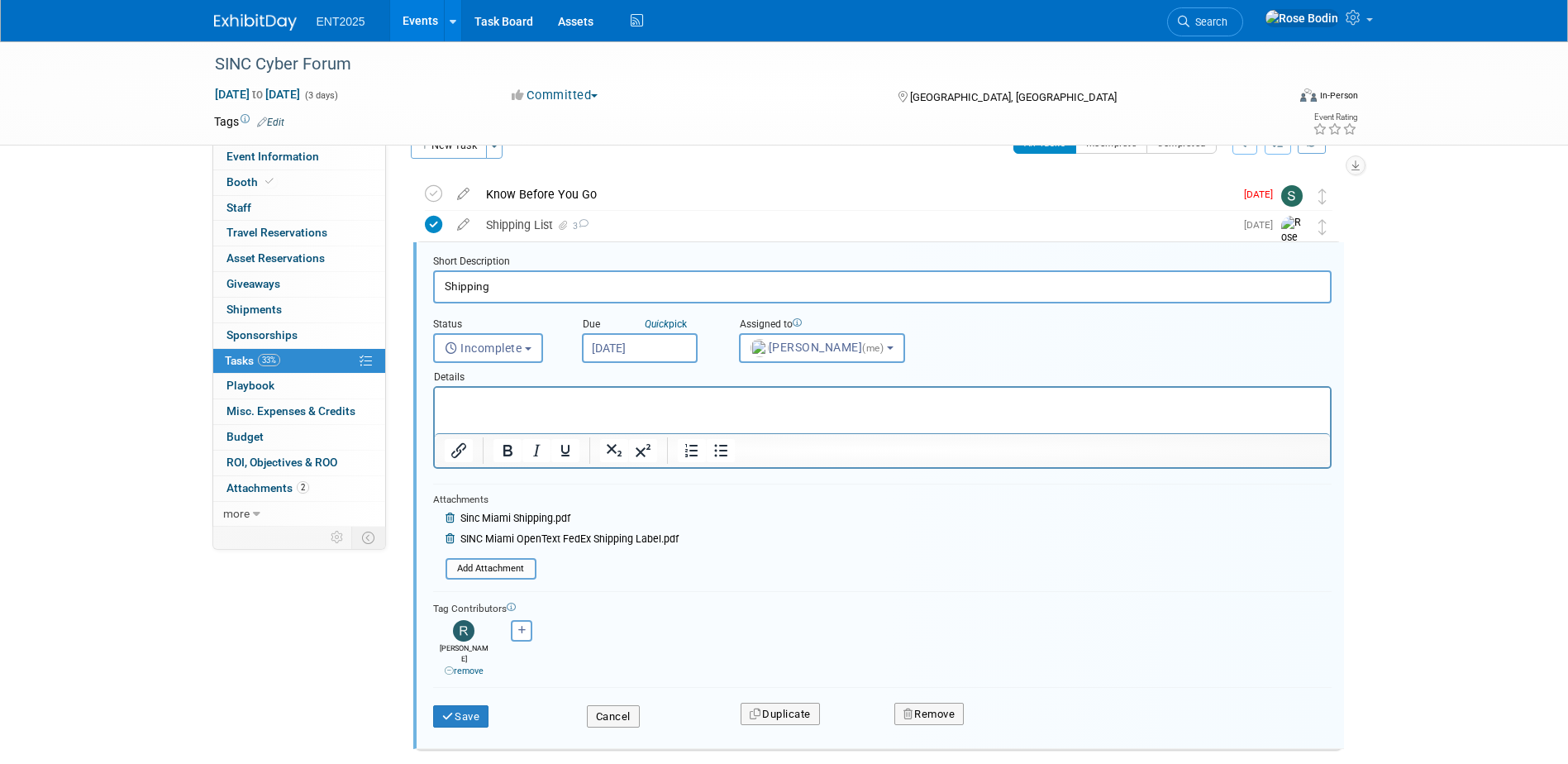
click at [506, 404] on p "Rich Text Area. Press ALT-0 for help." at bounding box center [882, 401] width 877 height 15
click at [467, 705] on button "Save" at bounding box center [461, 716] width 56 height 23
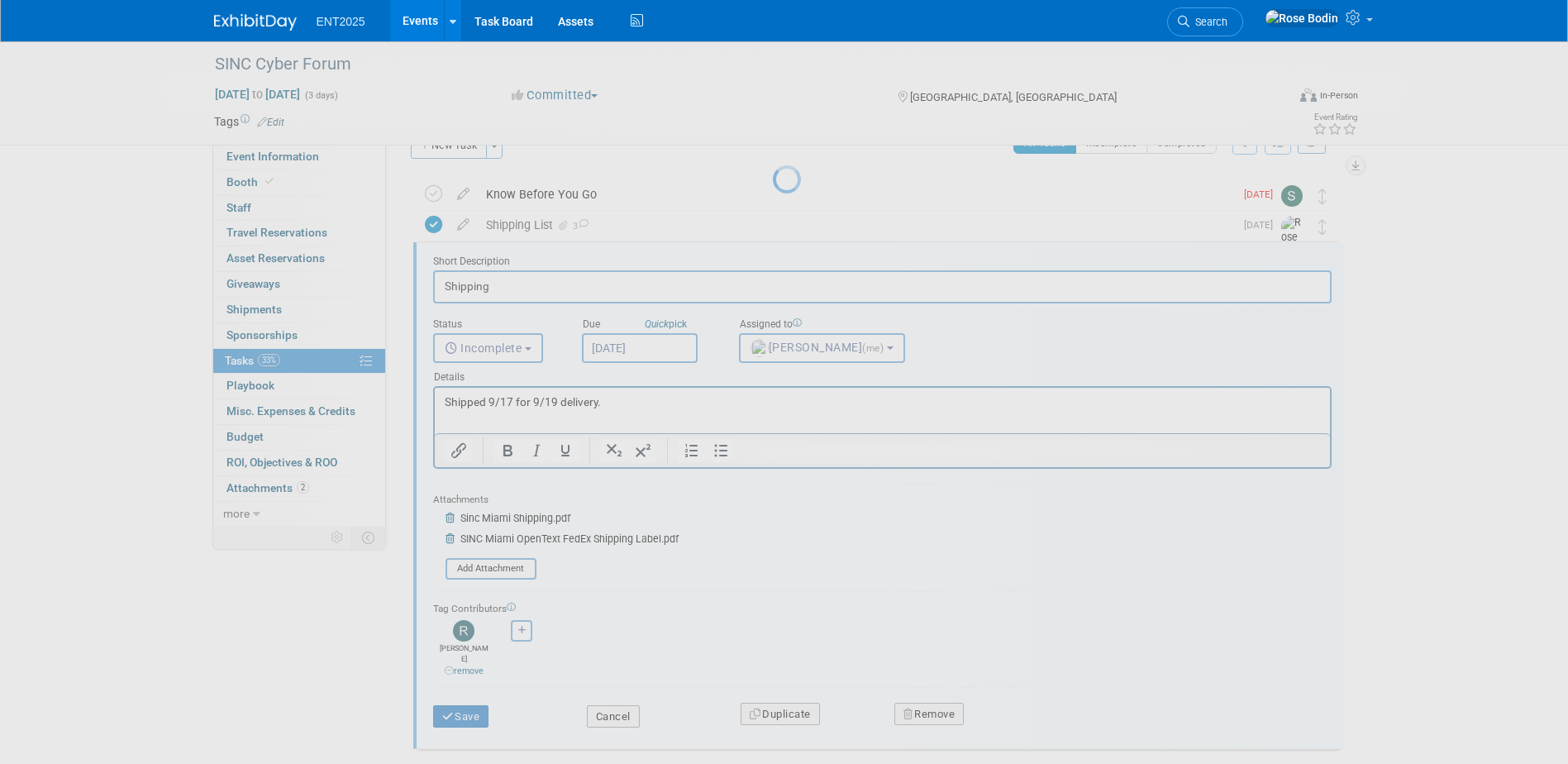
scroll to position [0, 0]
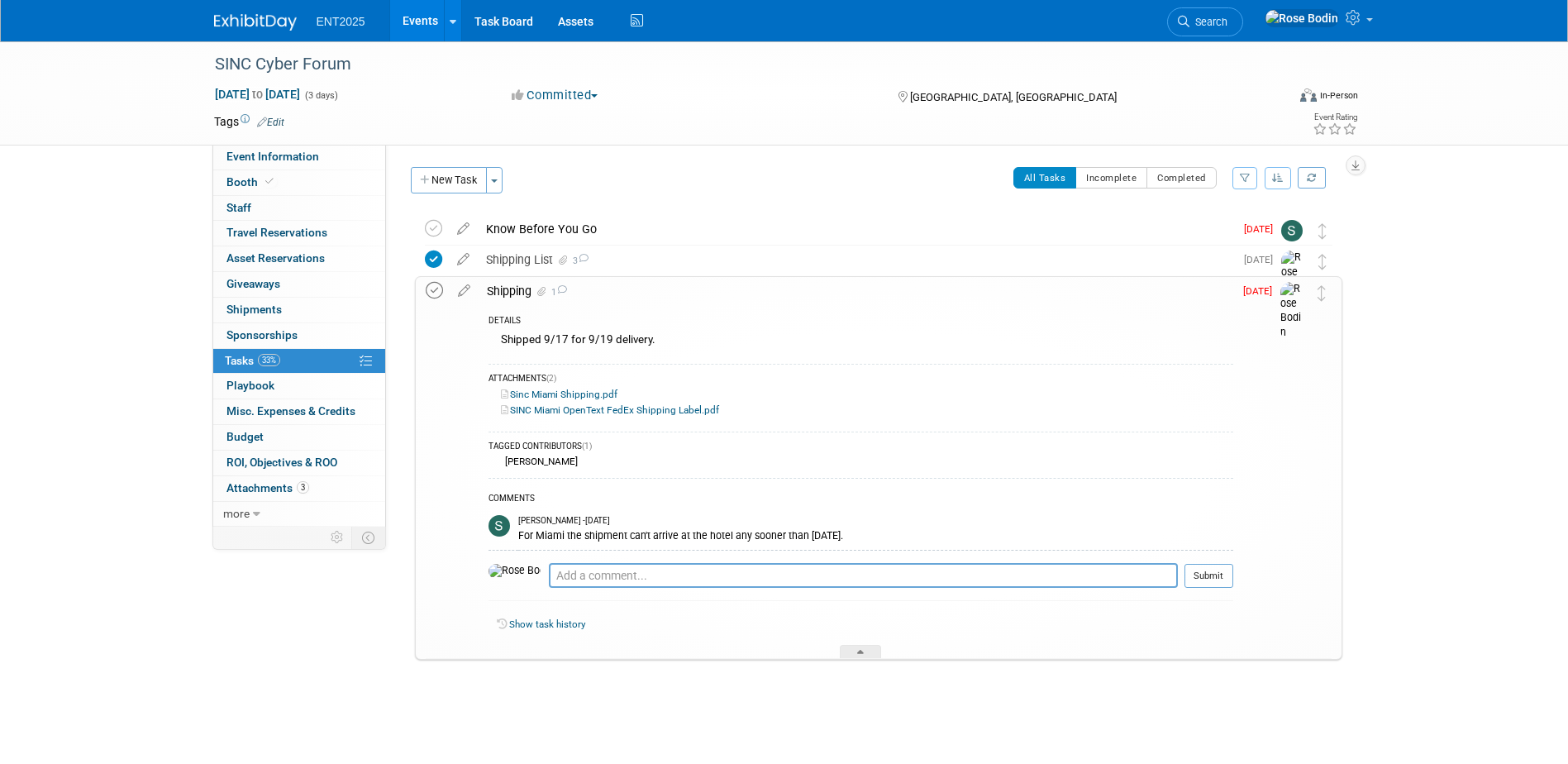
click at [431, 287] on icon at bounding box center [434, 290] width 17 height 17
click at [864, 650] on div at bounding box center [861, 652] width 41 height 14
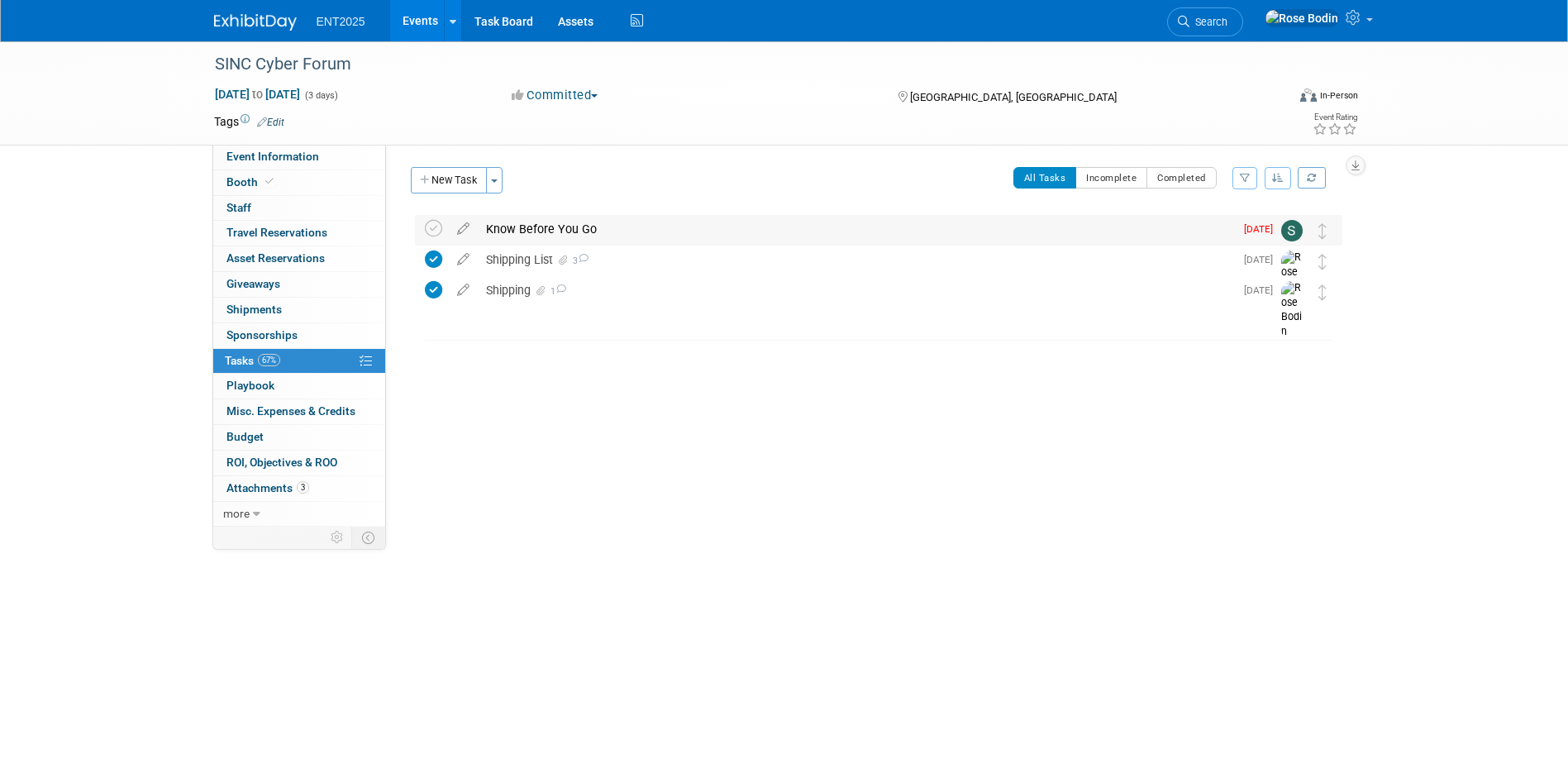
click at [699, 231] on div "Know Before You Go" at bounding box center [856, 229] width 756 height 28
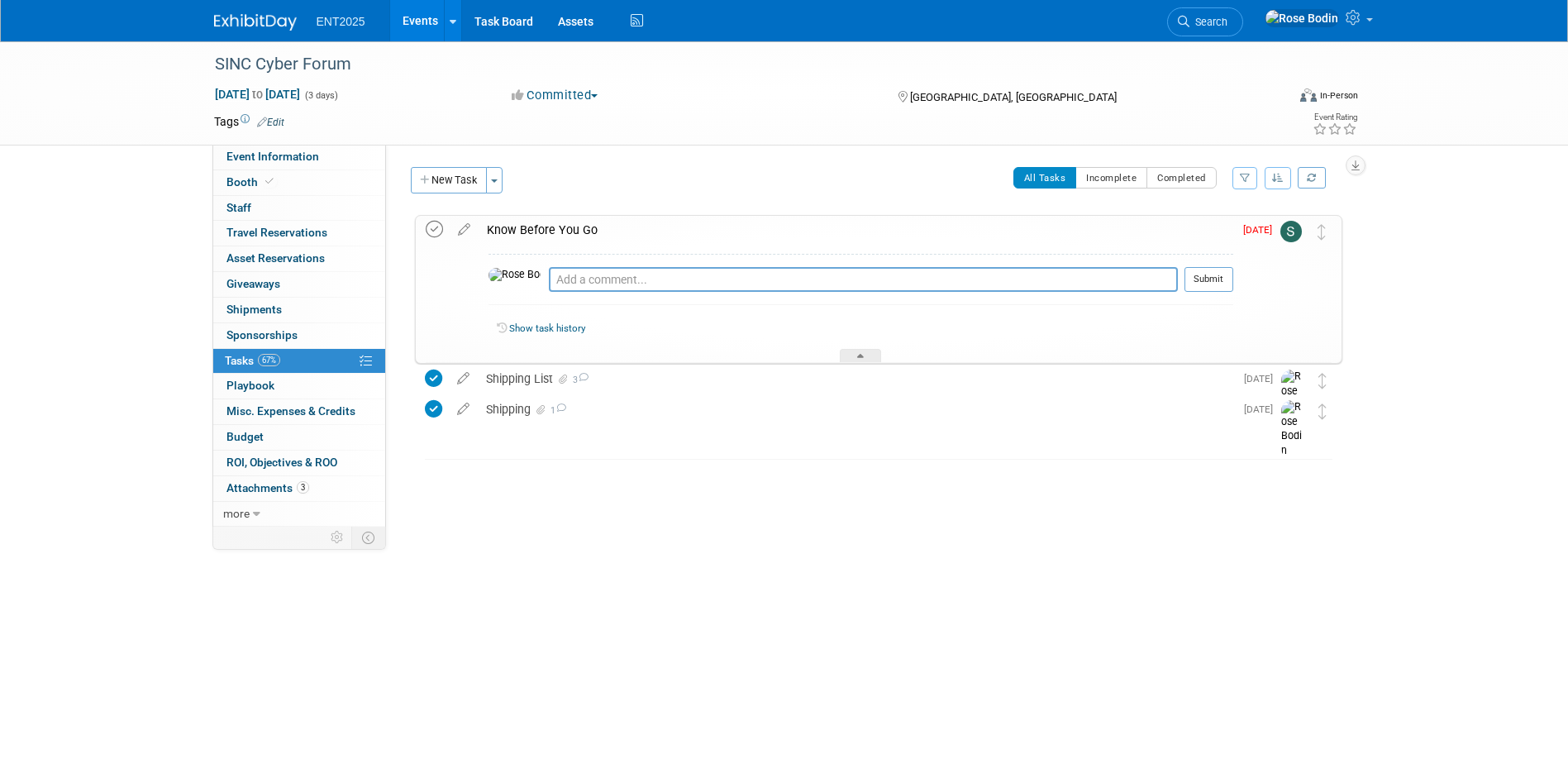
click at [431, 229] on icon at bounding box center [434, 229] width 17 height 17
click at [857, 353] on div at bounding box center [861, 356] width 41 height 14
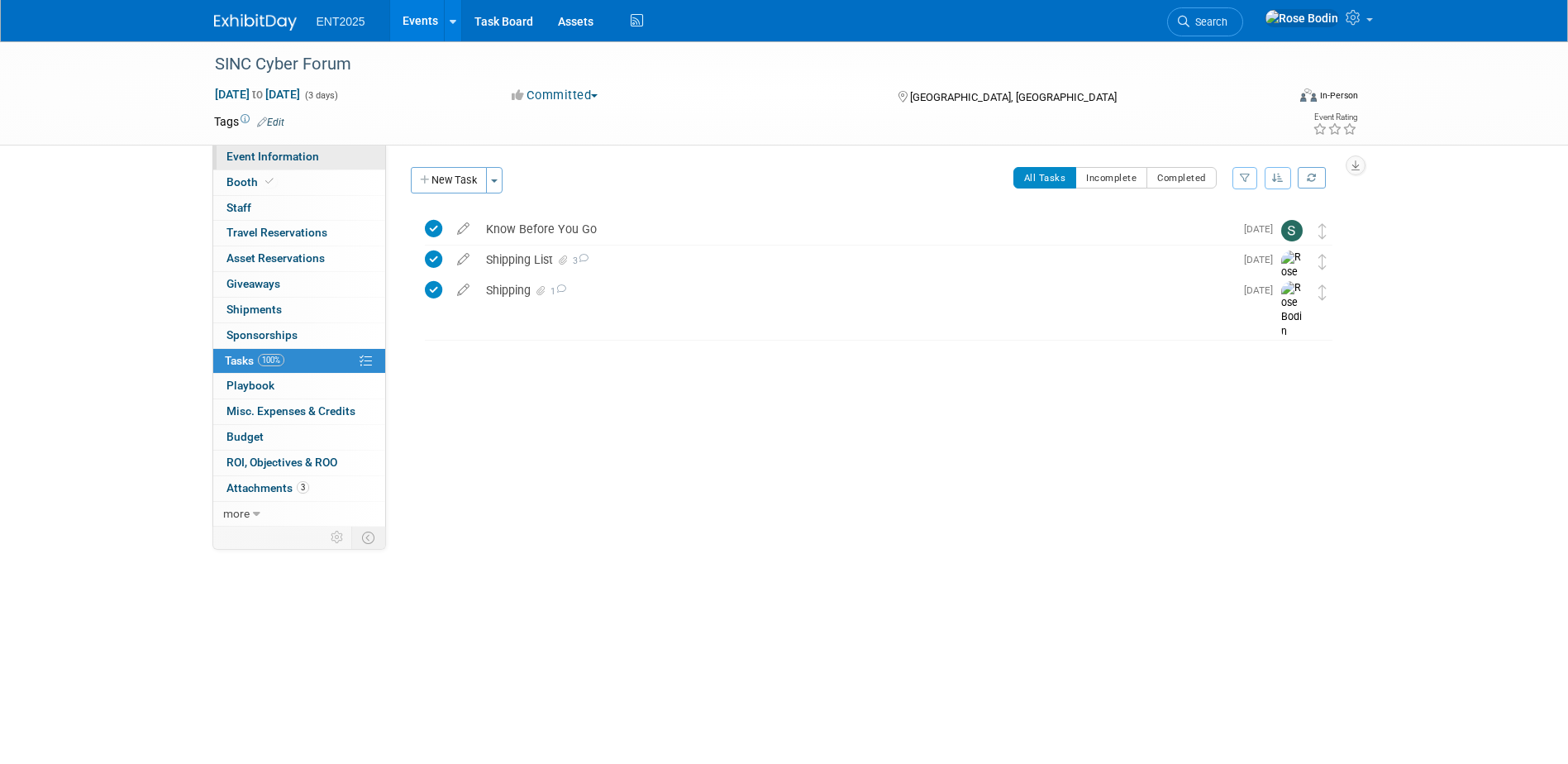
click at [352, 160] on link "Event Information" at bounding box center [299, 157] width 172 height 25
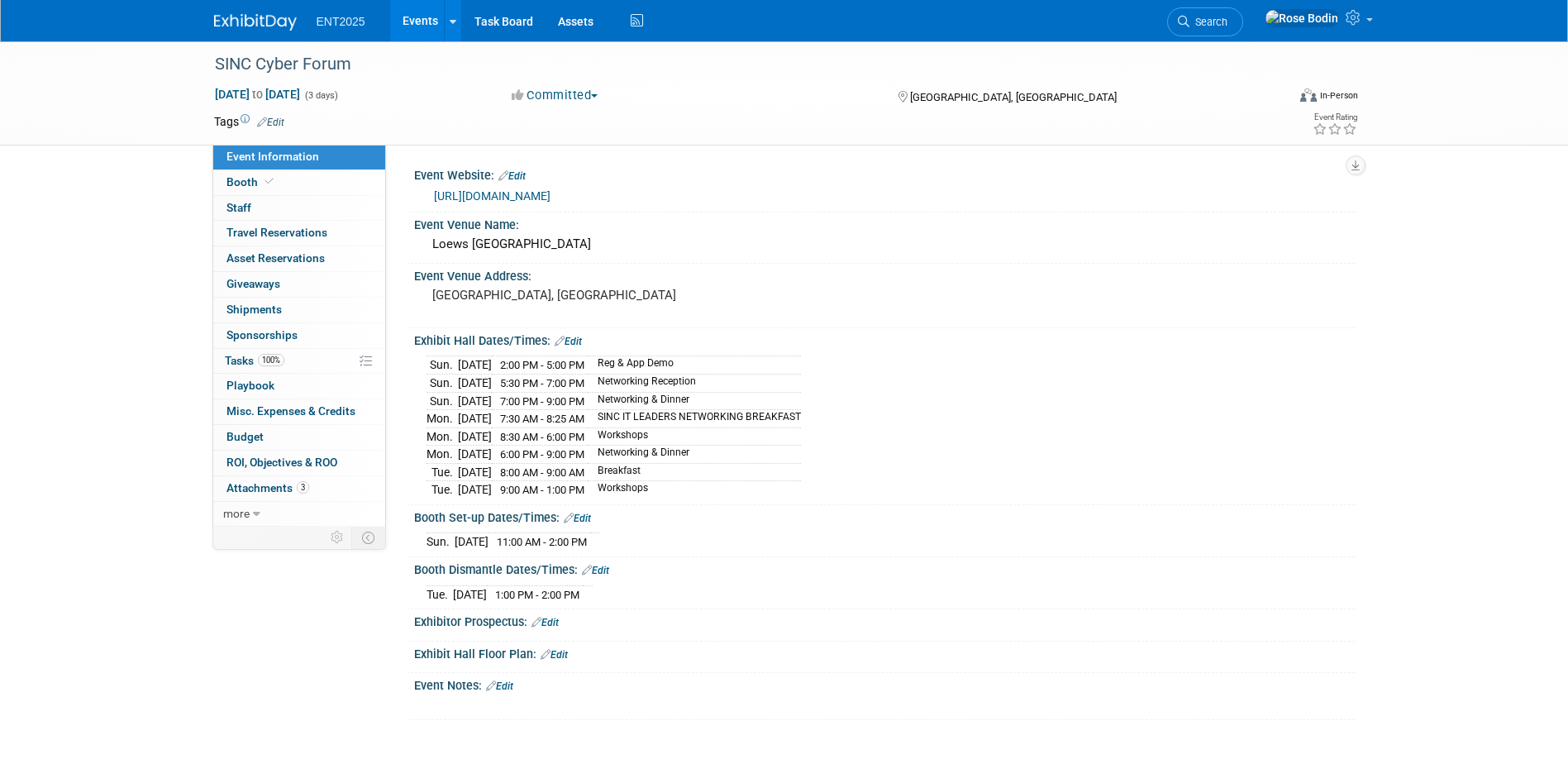
click at [415, 22] on link "Events" at bounding box center [420, 21] width 60 height 41
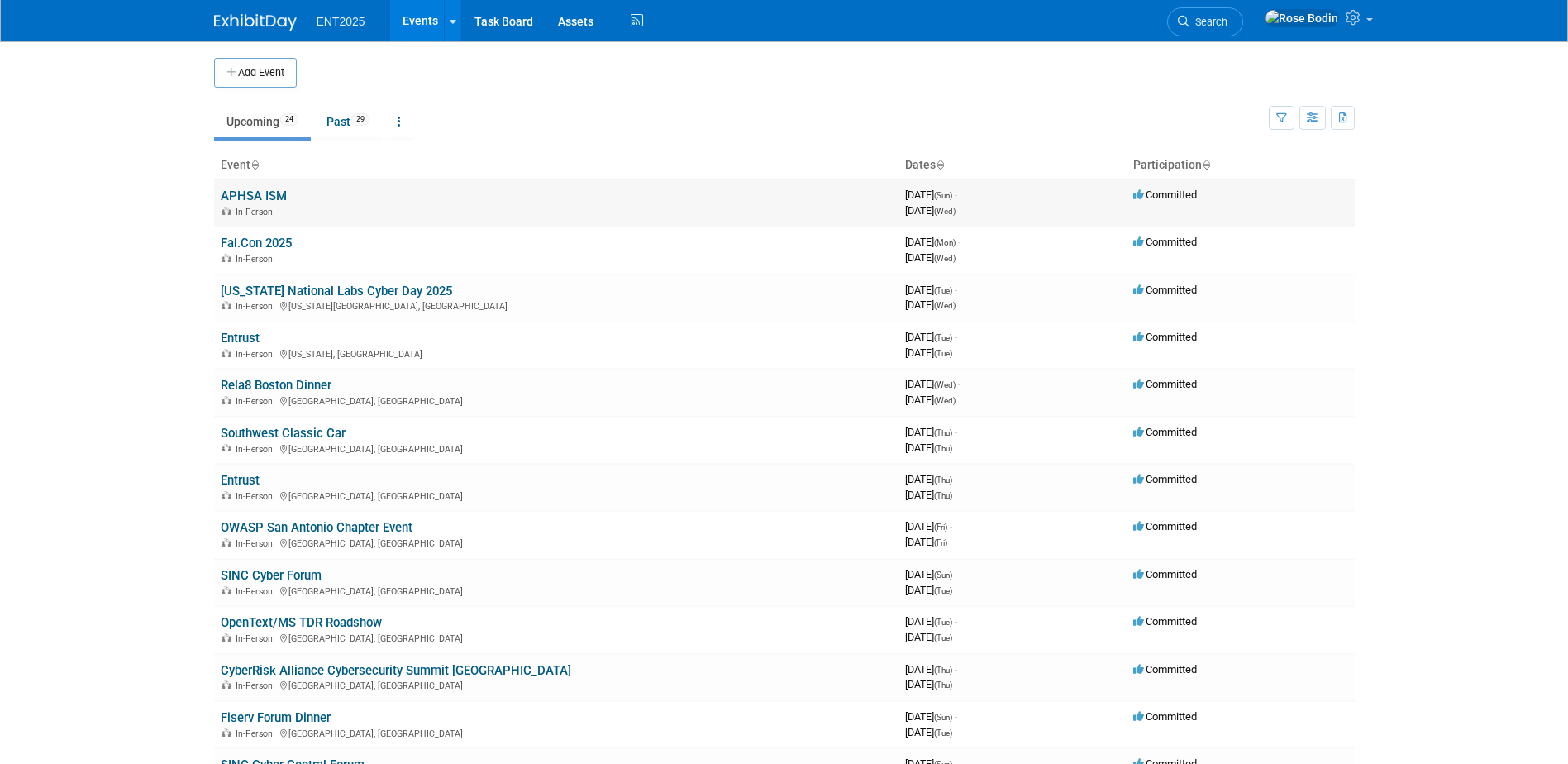
click at [273, 194] on link "APHSA ISM" at bounding box center [253, 195] width 66 height 15
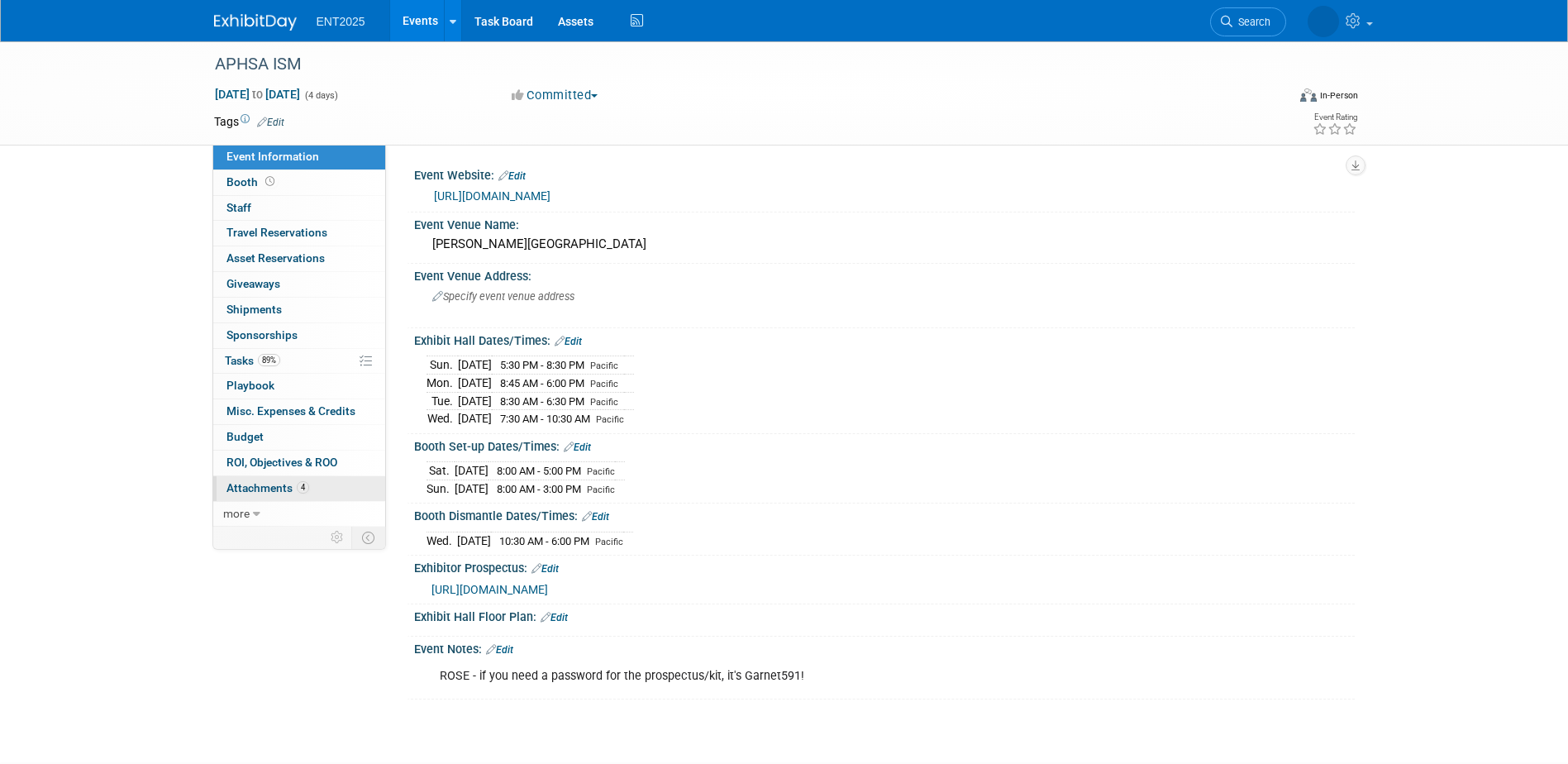
click at [317, 486] on link "4 Attachments 4" at bounding box center [299, 489] width 172 height 25
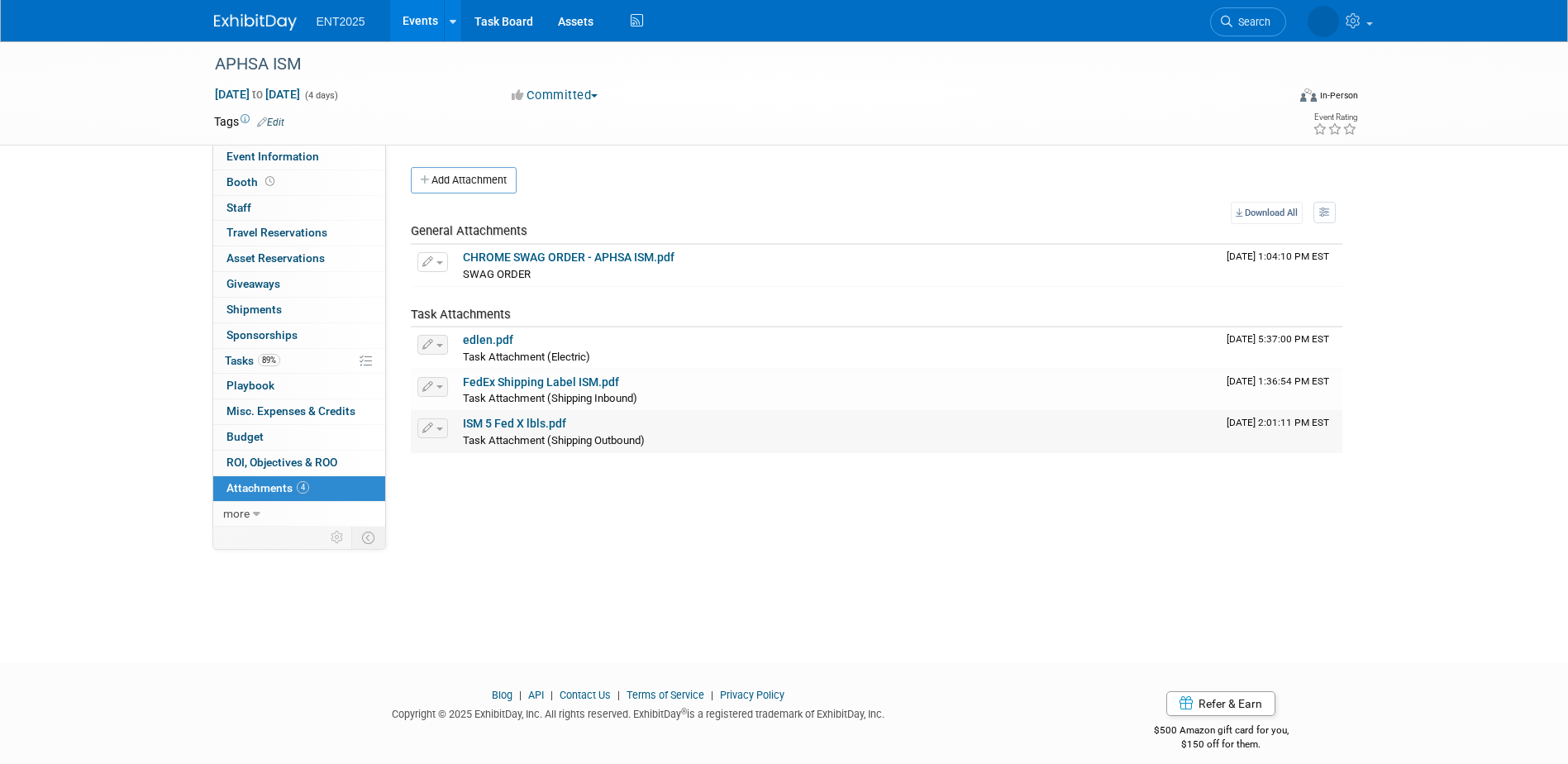
click at [530, 421] on link "ISM 5 Fed X lbls.pdf" at bounding box center [514, 423] width 104 height 13
click at [359, 155] on link "Event Information" at bounding box center [299, 157] width 172 height 25
